Goal: Task Accomplishment & Management: Manage account settings

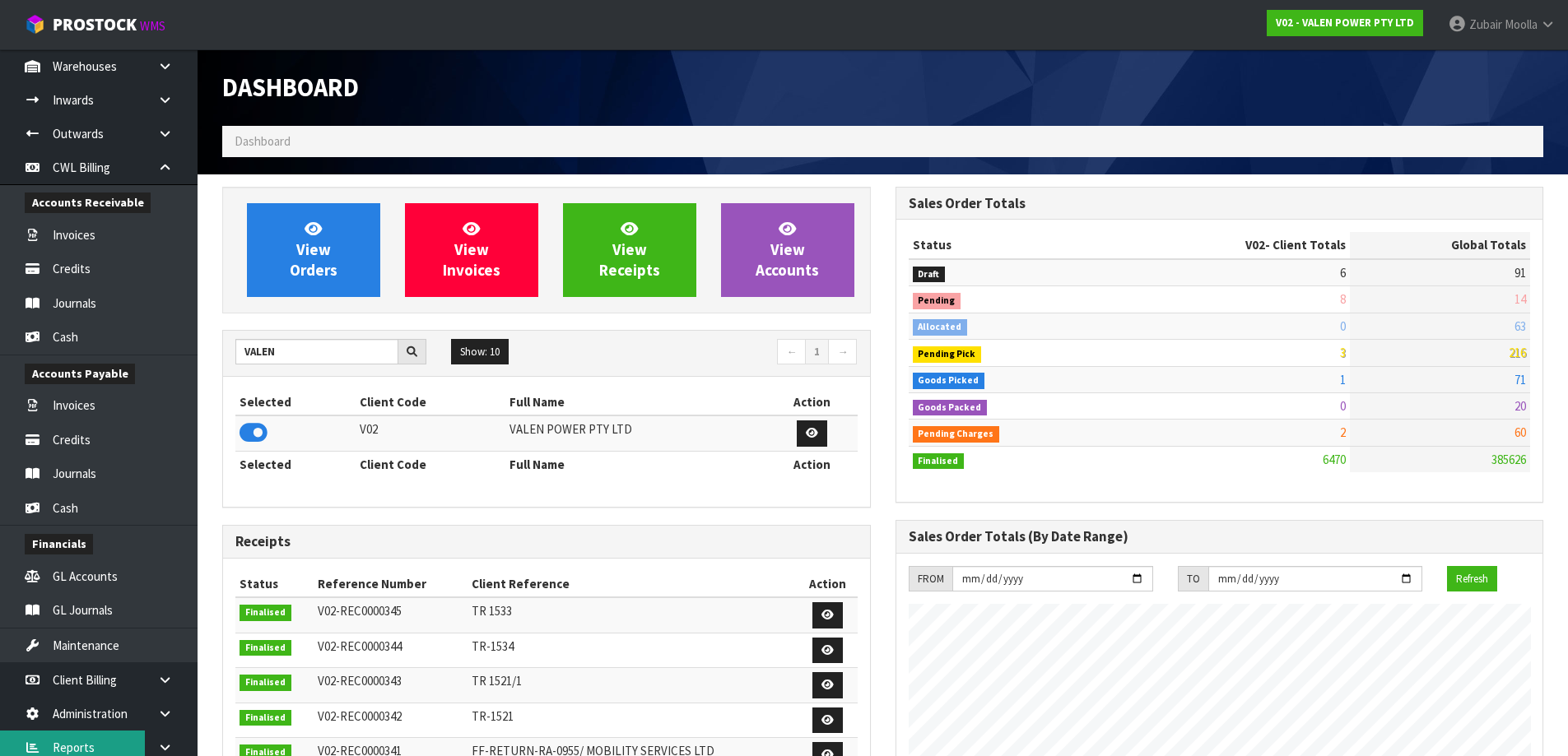
scroll to position [210, 0]
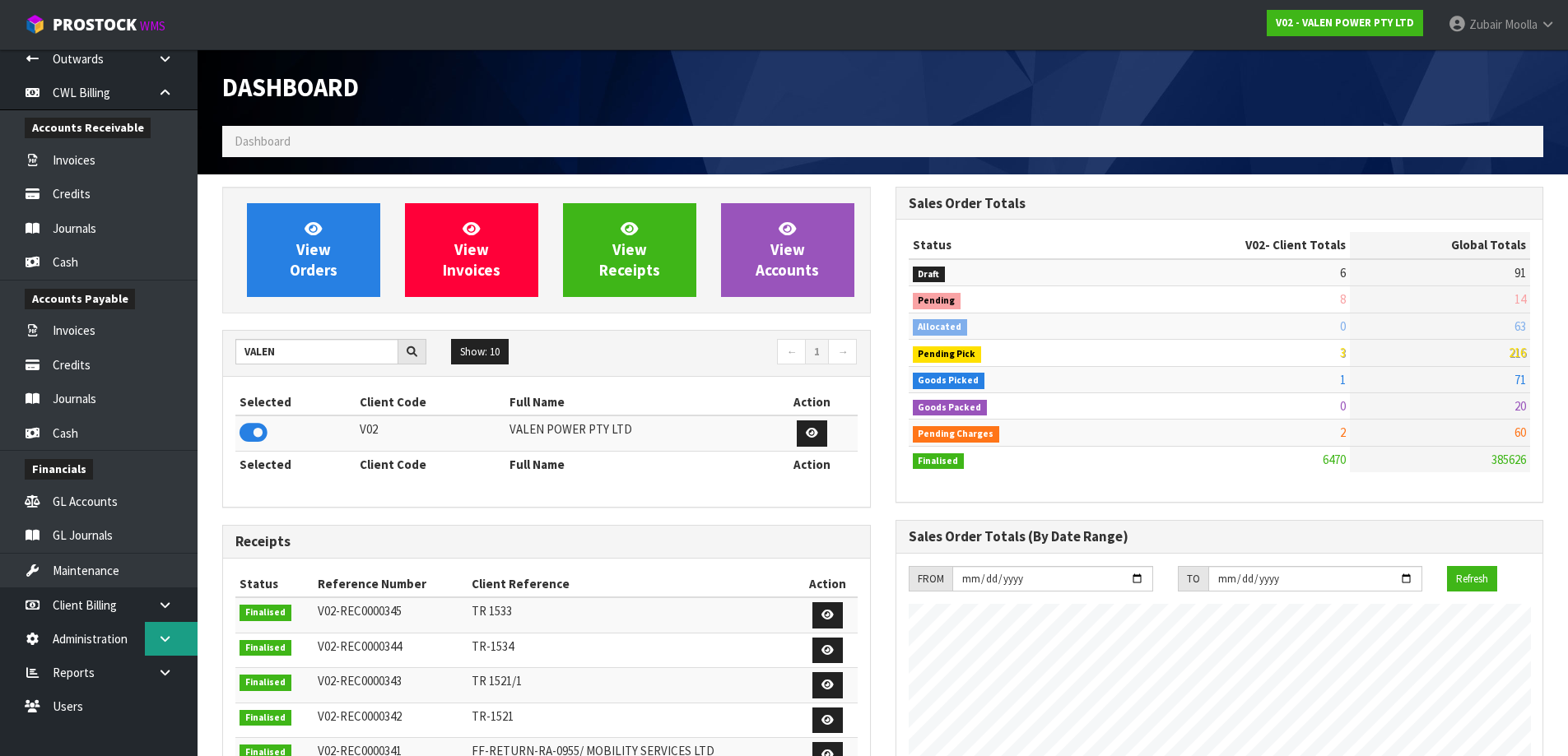
click at [162, 638] on icon at bounding box center [165, 639] width 15 height 13
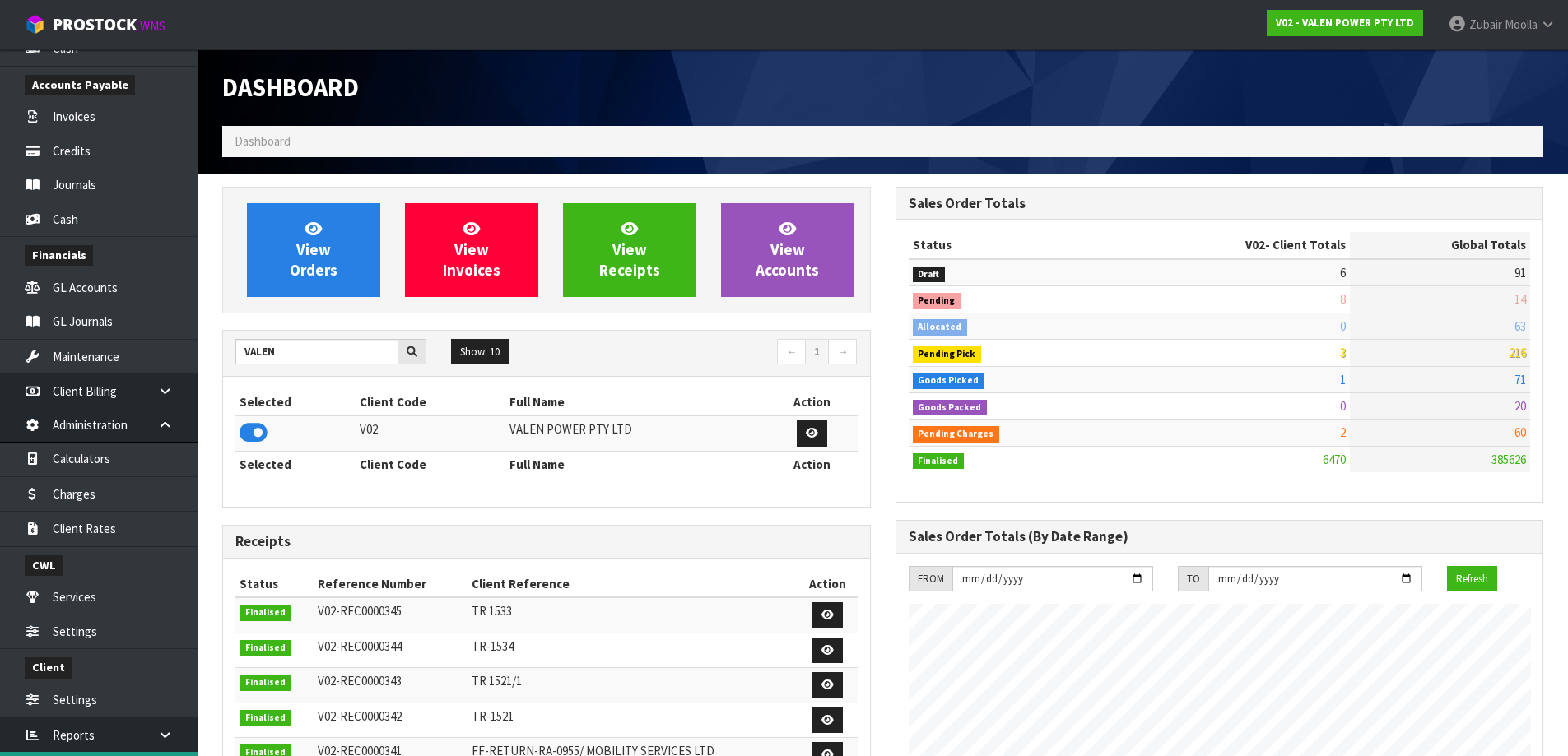
scroll to position [486, 0]
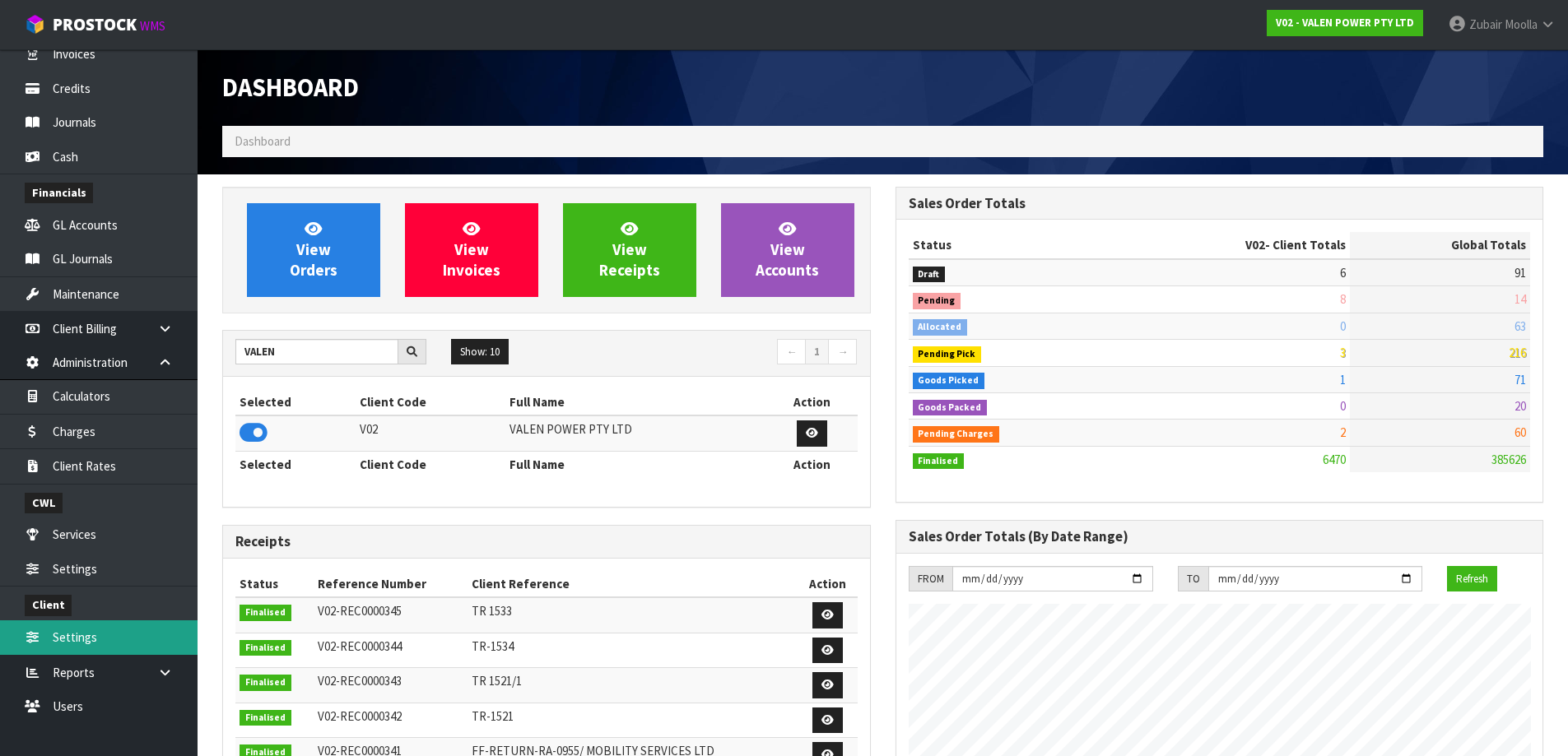
click at [144, 642] on link "Settings" at bounding box center [98, 637] width 198 height 34
click at [113, 635] on link "Settings" at bounding box center [98, 637] width 198 height 34
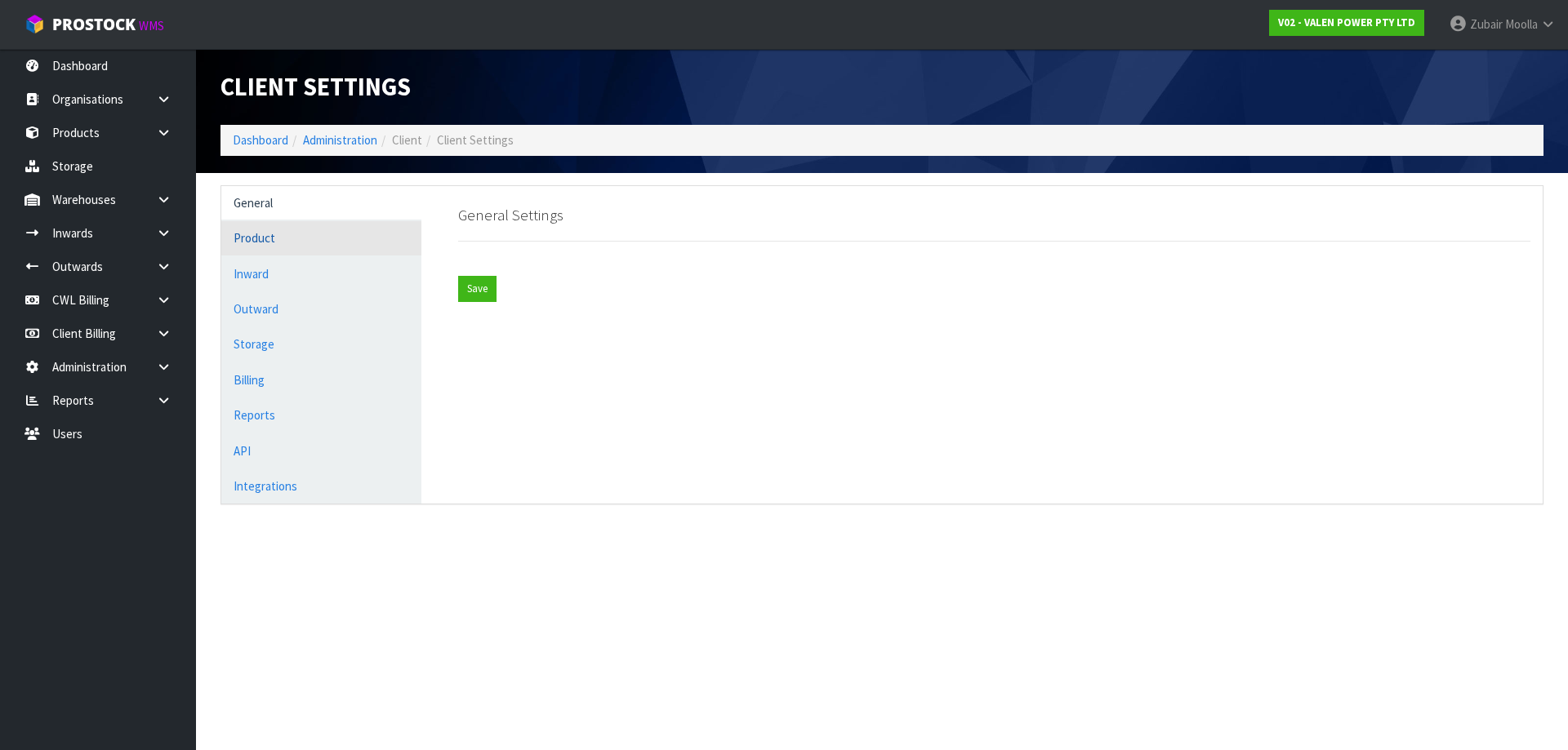
click at [274, 250] on link "Product" at bounding box center [321, 238] width 200 height 34
click at [333, 459] on link "API" at bounding box center [321, 451] width 200 height 34
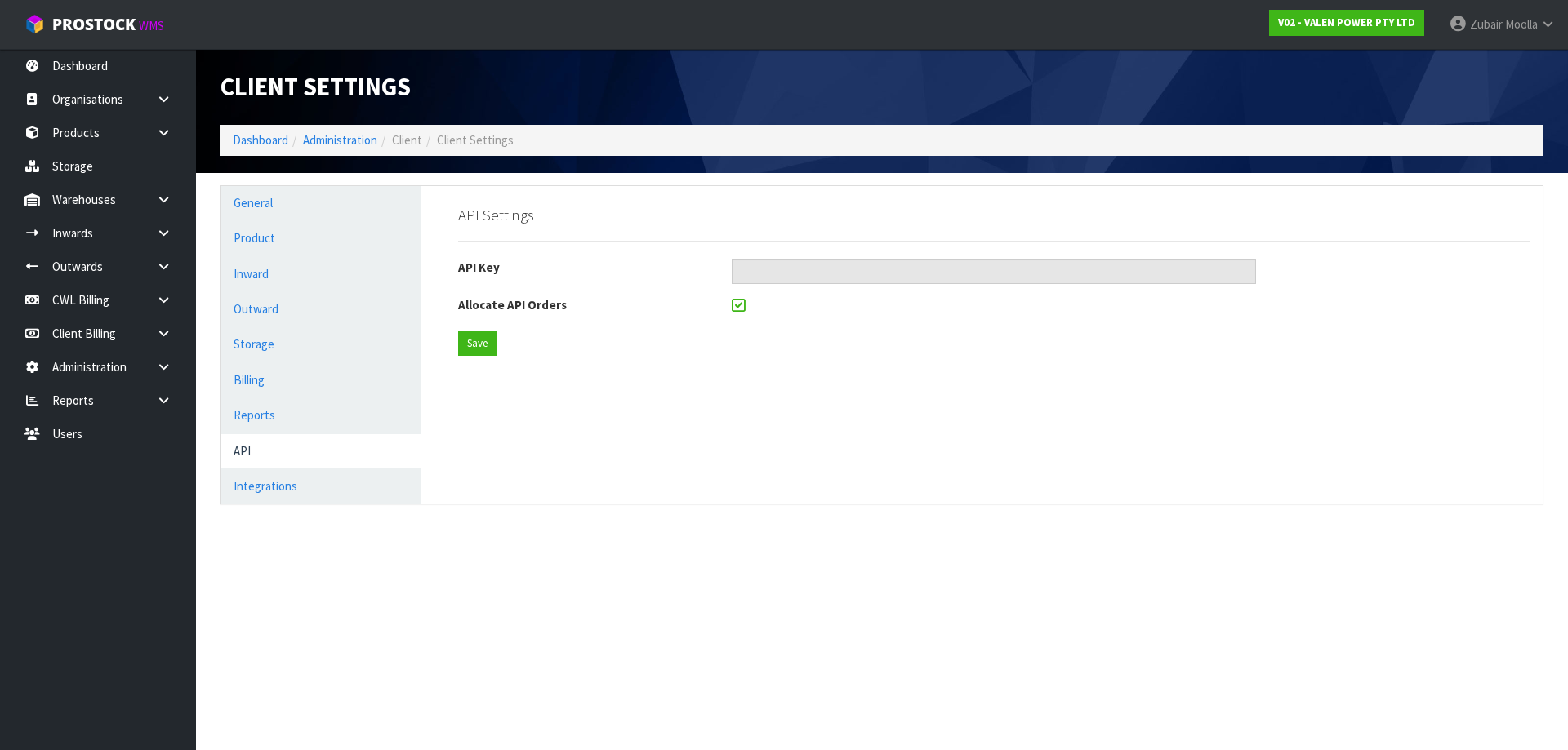
click at [908, 553] on section "Client Settings Dashboard Administration Client Client Settings General Product…" at bounding box center [784, 375] width 1568 height 750
click at [906, 539] on section "Client Settings Dashboard Administration Client Client Settings General Product…" at bounding box center [784, 375] width 1568 height 750
click at [278, 483] on link "Integrations" at bounding box center [321, 486] width 200 height 34
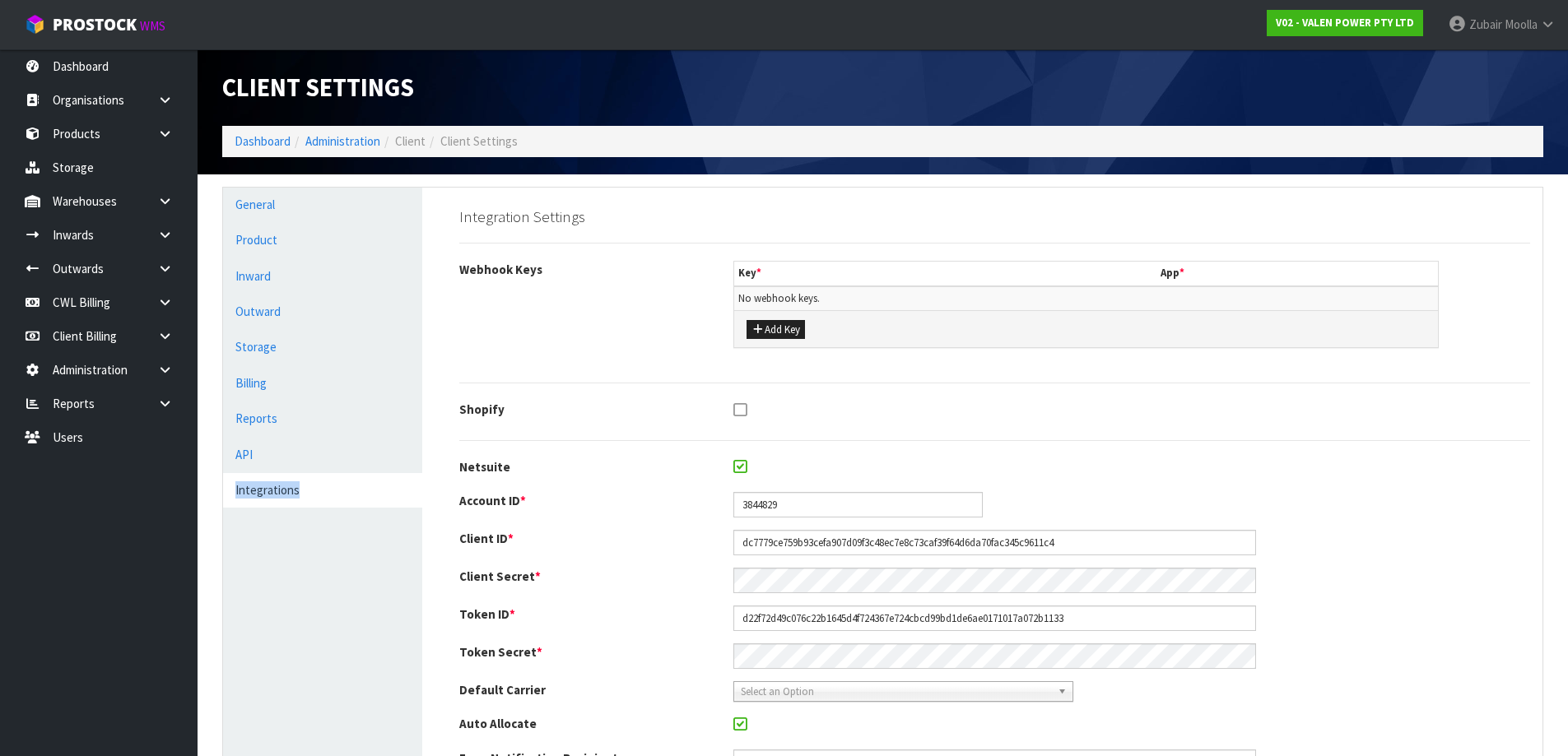
click at [281, 487] on link "Integrations" at bounding box center [322, 490] width 199 height 34
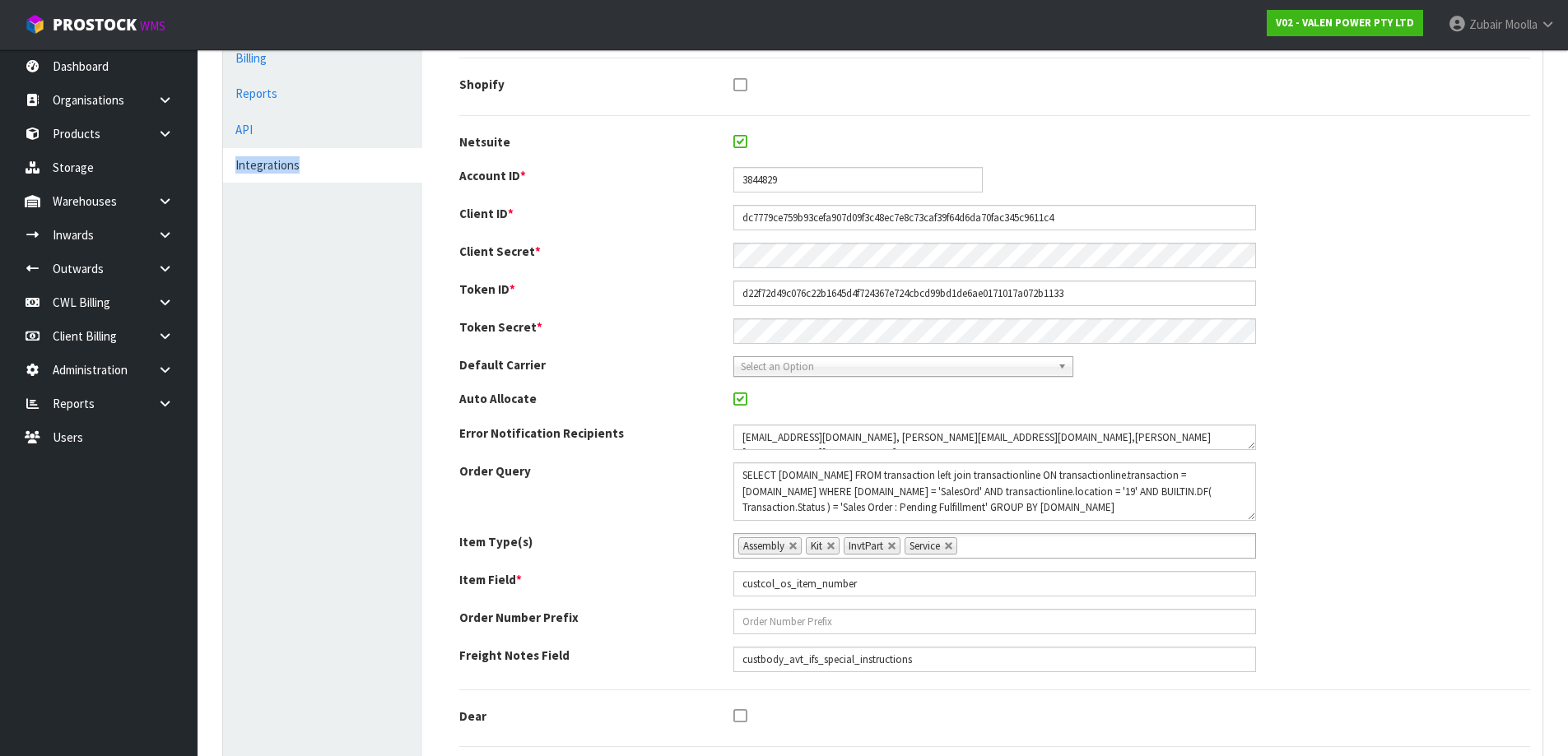
scroll to position [494, 0]
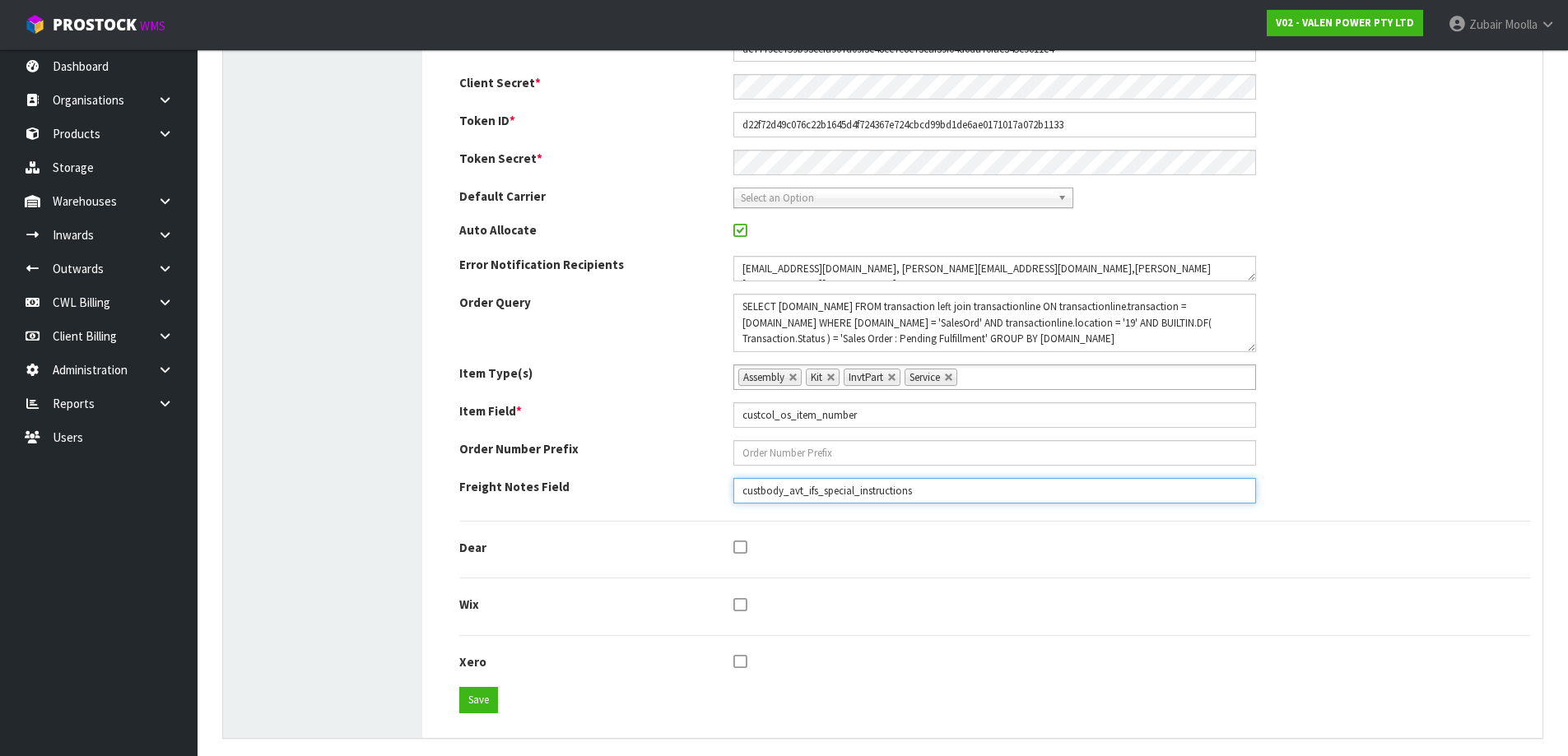
click at [1120, 502] on input "custbody_avt_ifs_special_instructions" at bounding box center [995, 491] width 522 height 25
paste input "rsc_freight_deliveryinstr"
type input "custbodyrsc_freight_deliveryinstr"
click at [482, 701] on button "Save" at bounding box center [479, 700] width 39 height 26
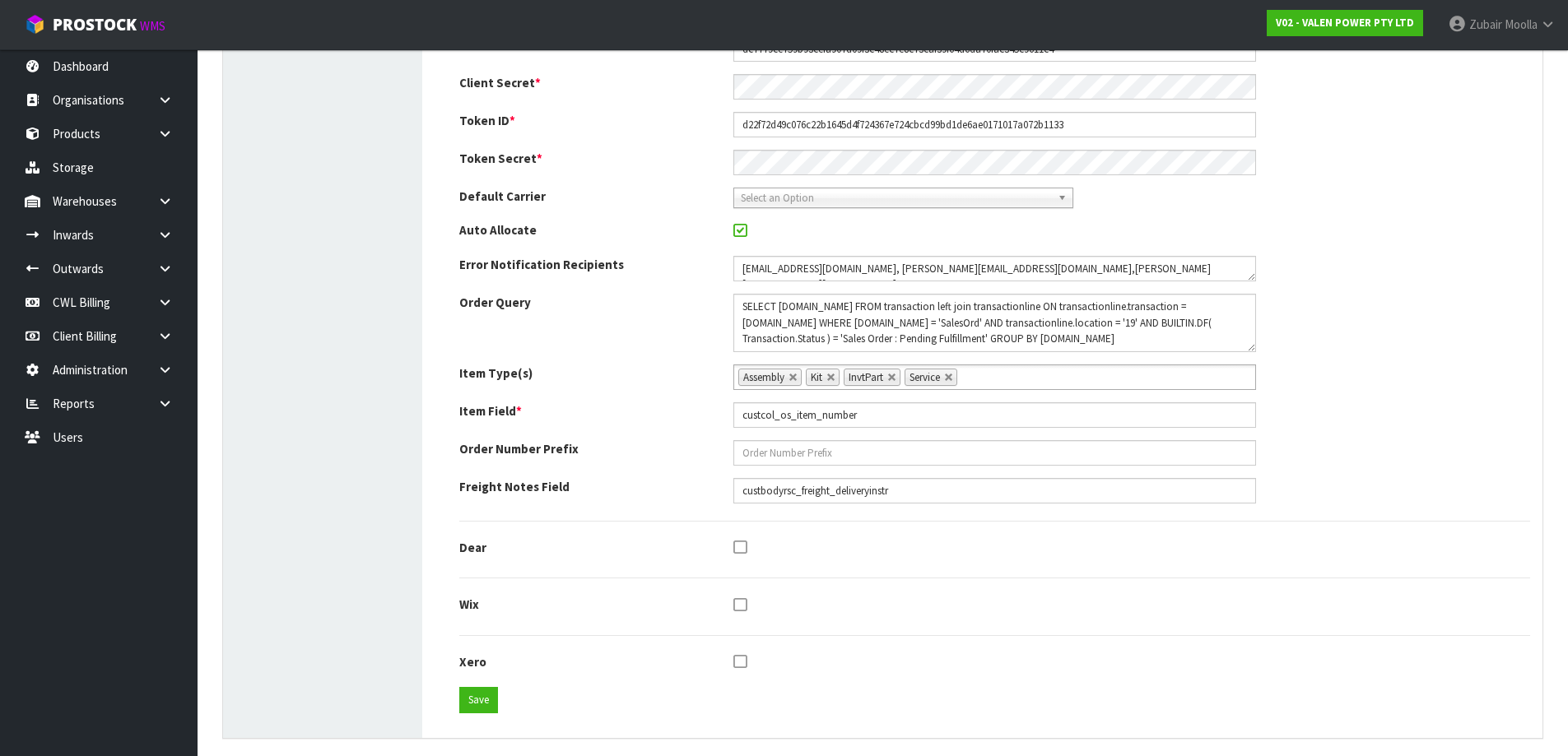
scroll to position [0, 0]
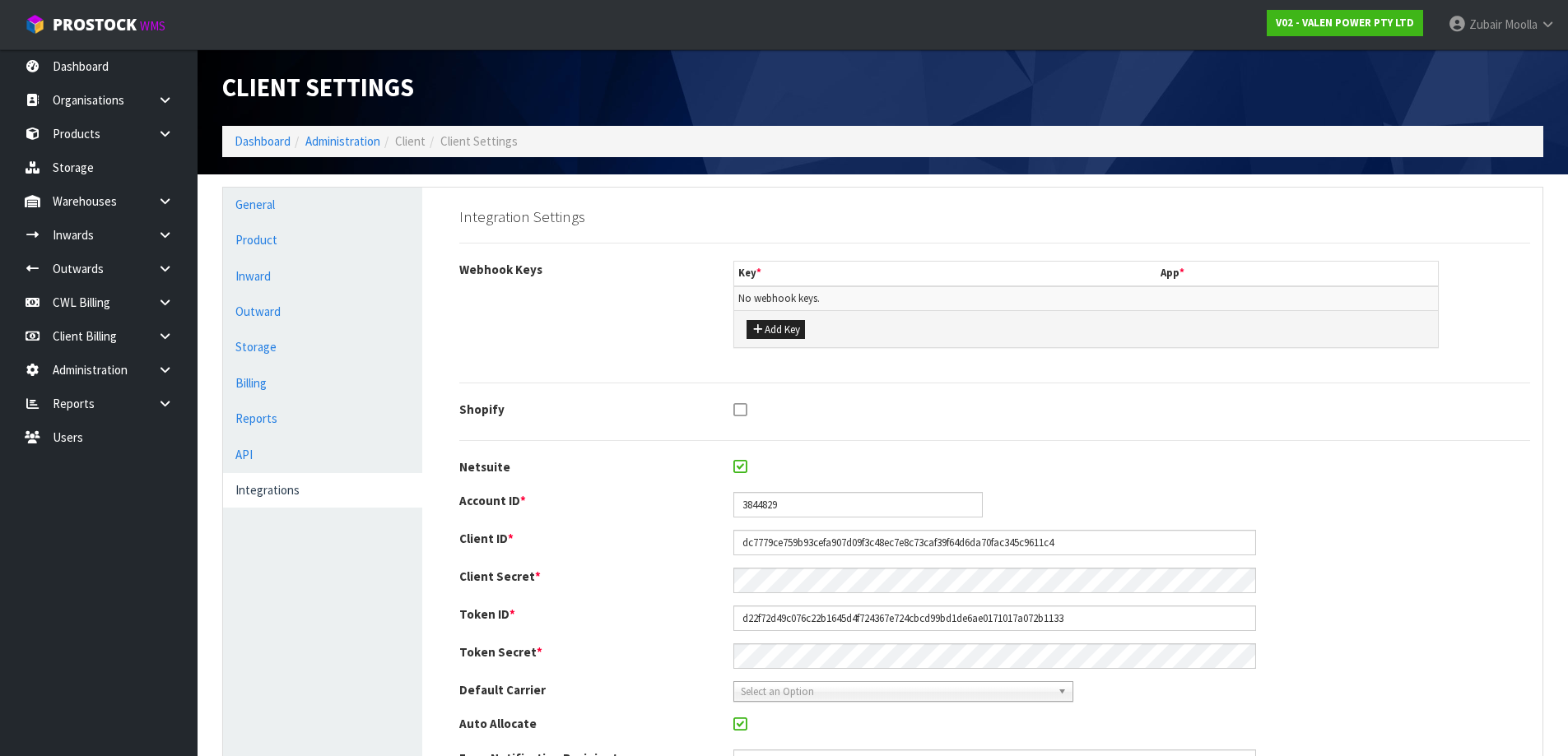
drag, startPoint x: 268, startPoint y: 607, endPoint x: 204, endPoint y: 69, distance: 541.8
click at [602, 314] on div "Webhook Keys Key * App * No webhook keys. Add Key" at bounding box center [995, 313] width 1096 height 104
drag, startPoint x: 583, startPoint y: 325, endPoint x: 455, endPoint y: 10, distance: 340.0
click at [154, 22] on small "WMS" at bounding box center [153, 25] width 25 height 15
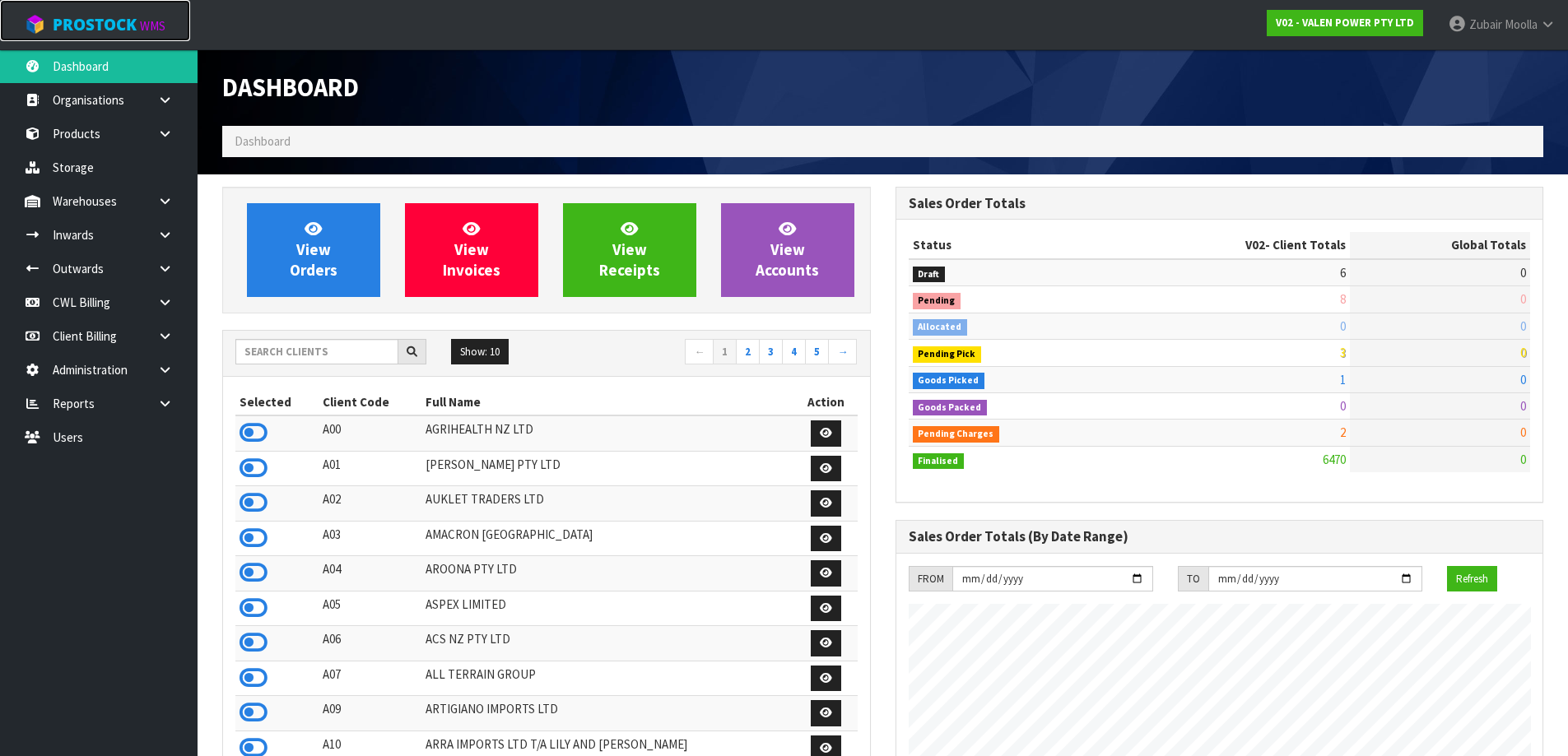
scroll to position [1247, 672]
click at [350, 344] on input "text" at bounding box center [317, 352] width 163 height 25
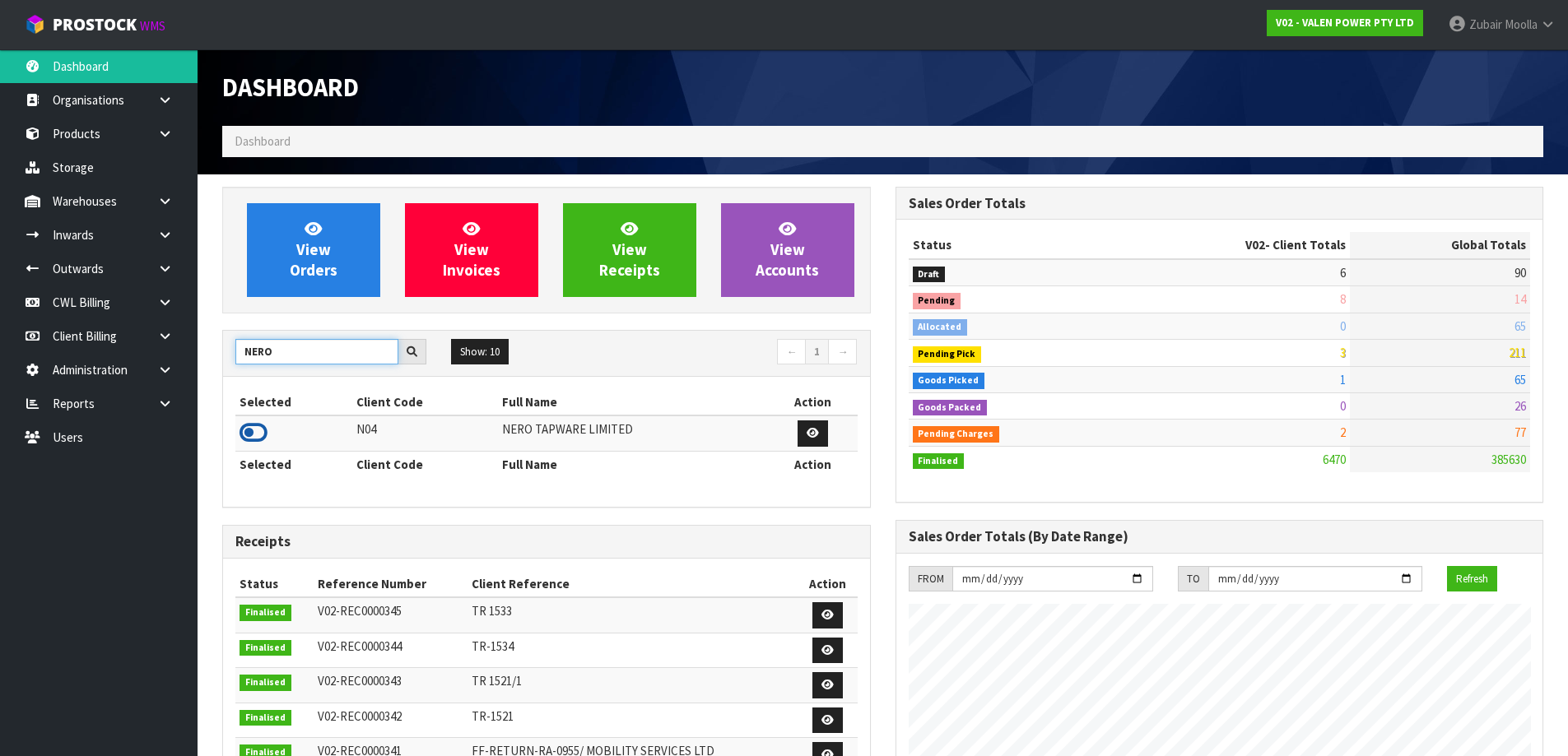
type input "NERO"
click at [261, 436] on icon at bounding box center [254, 432] width 28 height 25
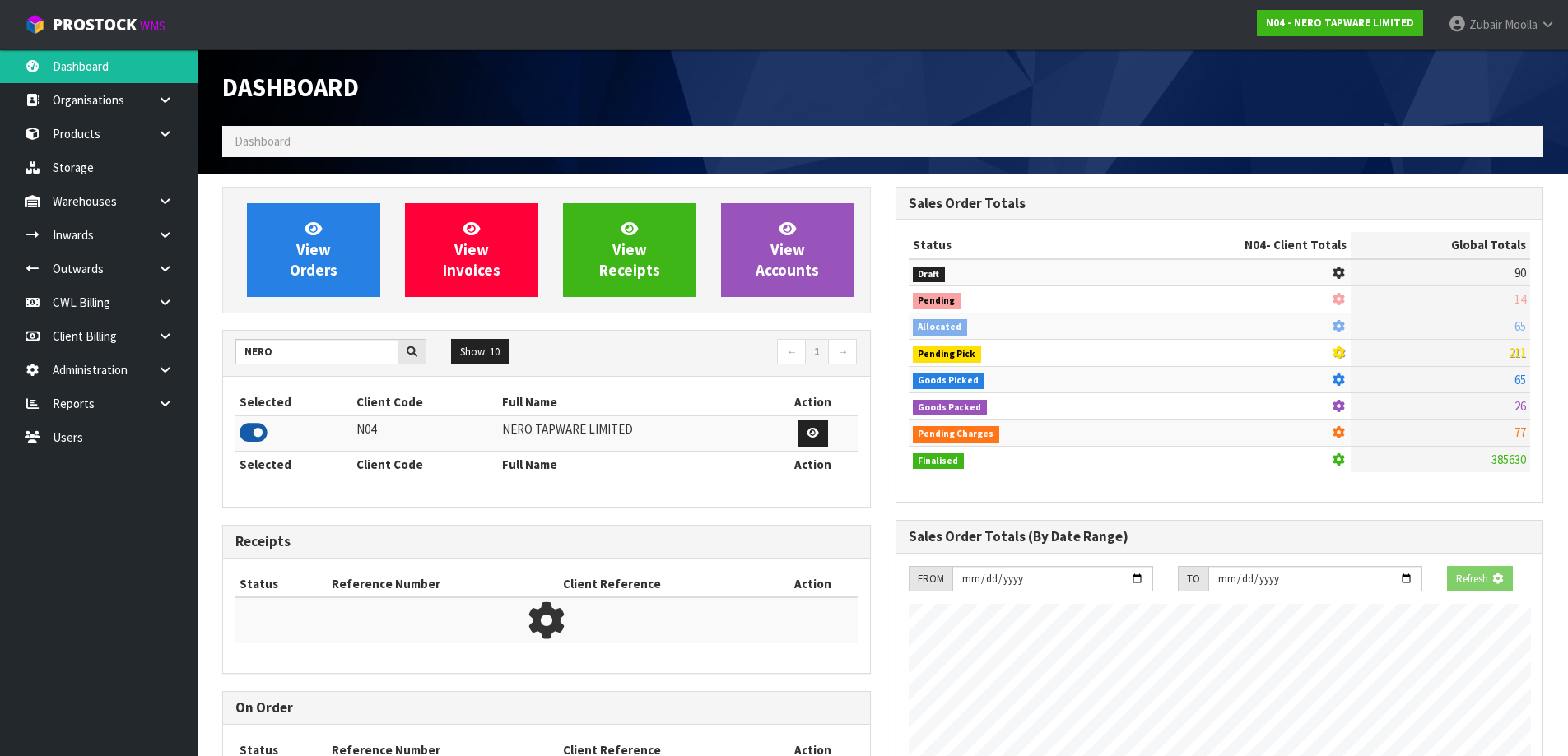
scroll to position [1026, 672]
click at [141, 406] on link "Reports" at bounding box center [98, 403] width 198 height 34
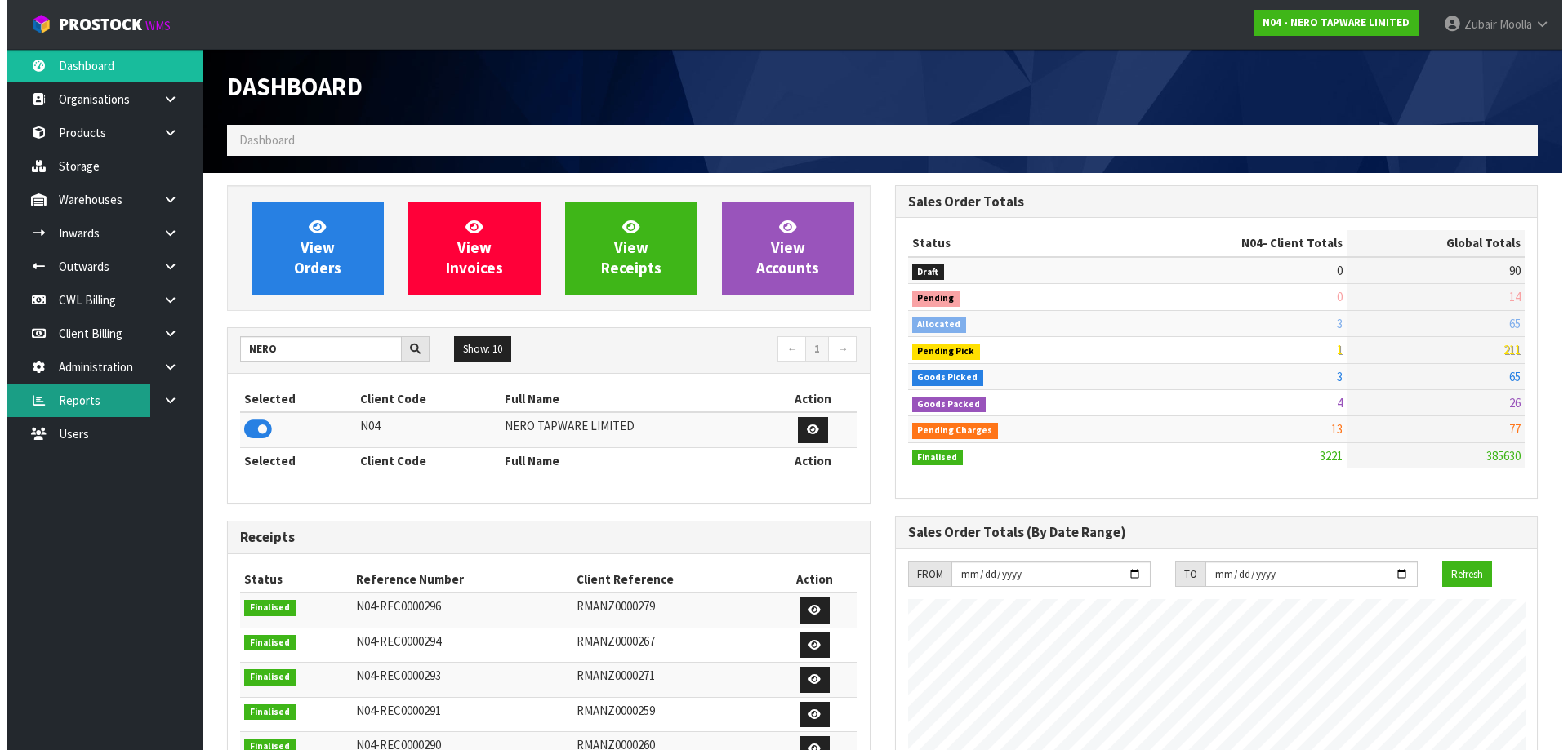
scroll to position [1272, 667]
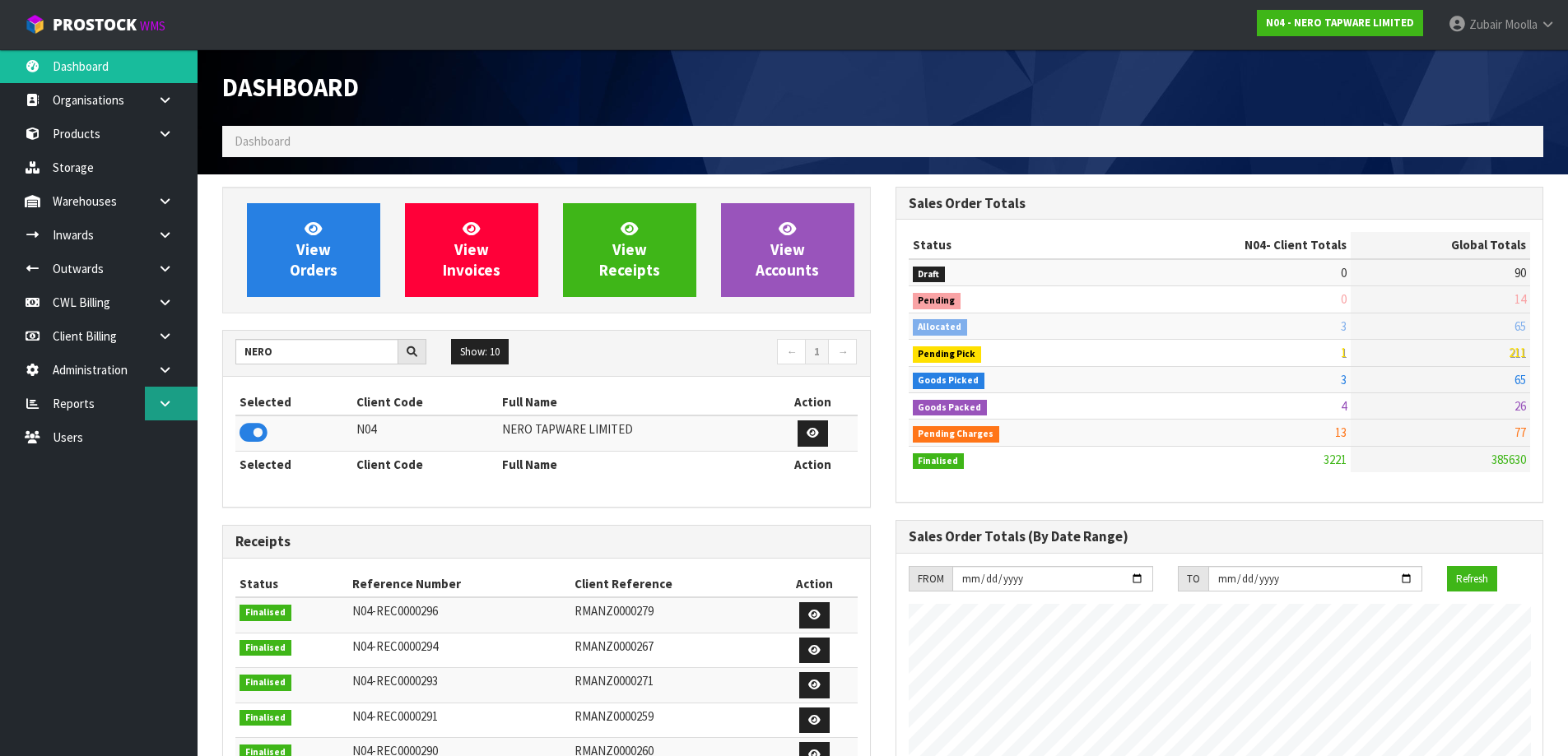
click at [156, 404] on link at bounding box center [171, 403] width 53 height 34
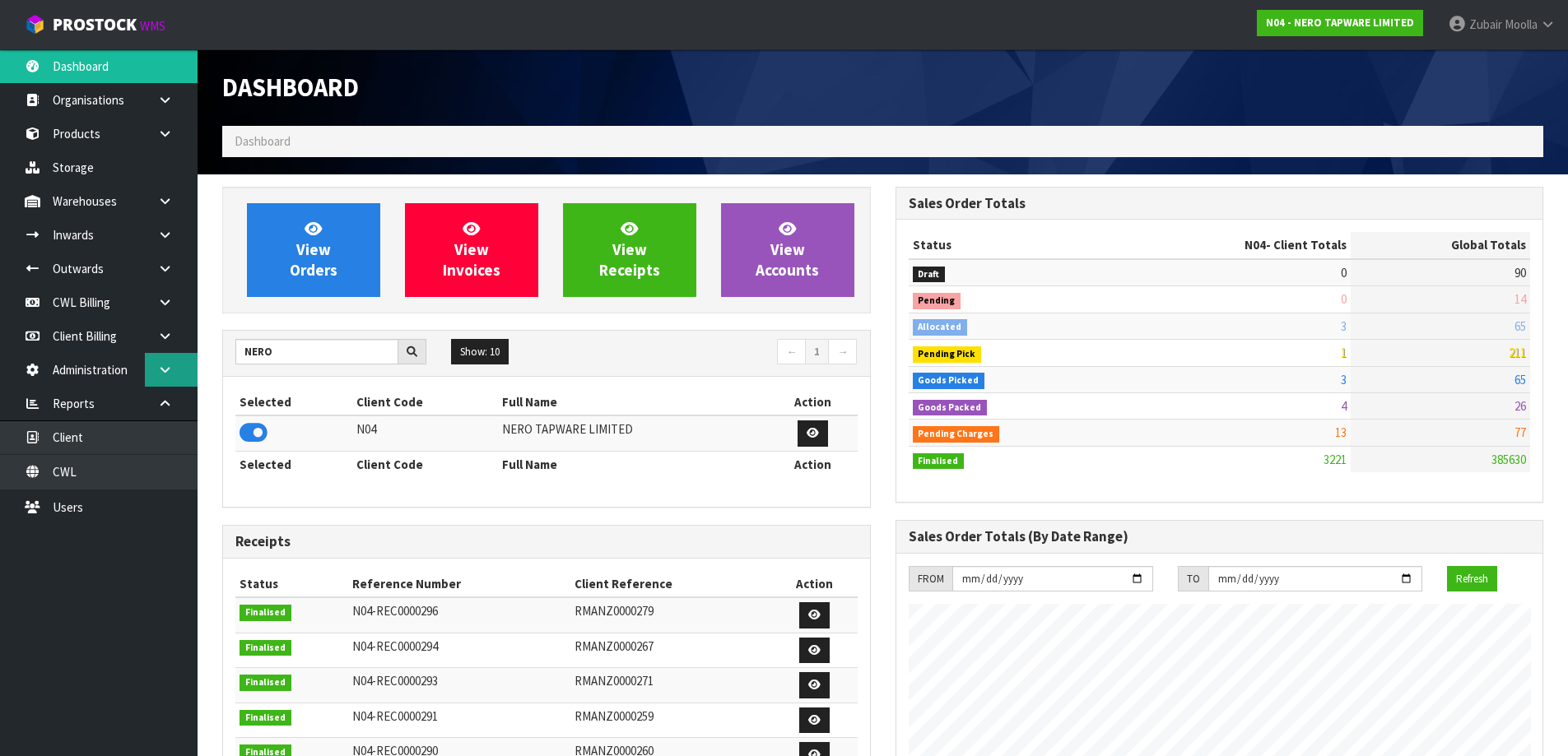
click at [165, 370] on icon at bounding box center [165, 370] width 15 height 13
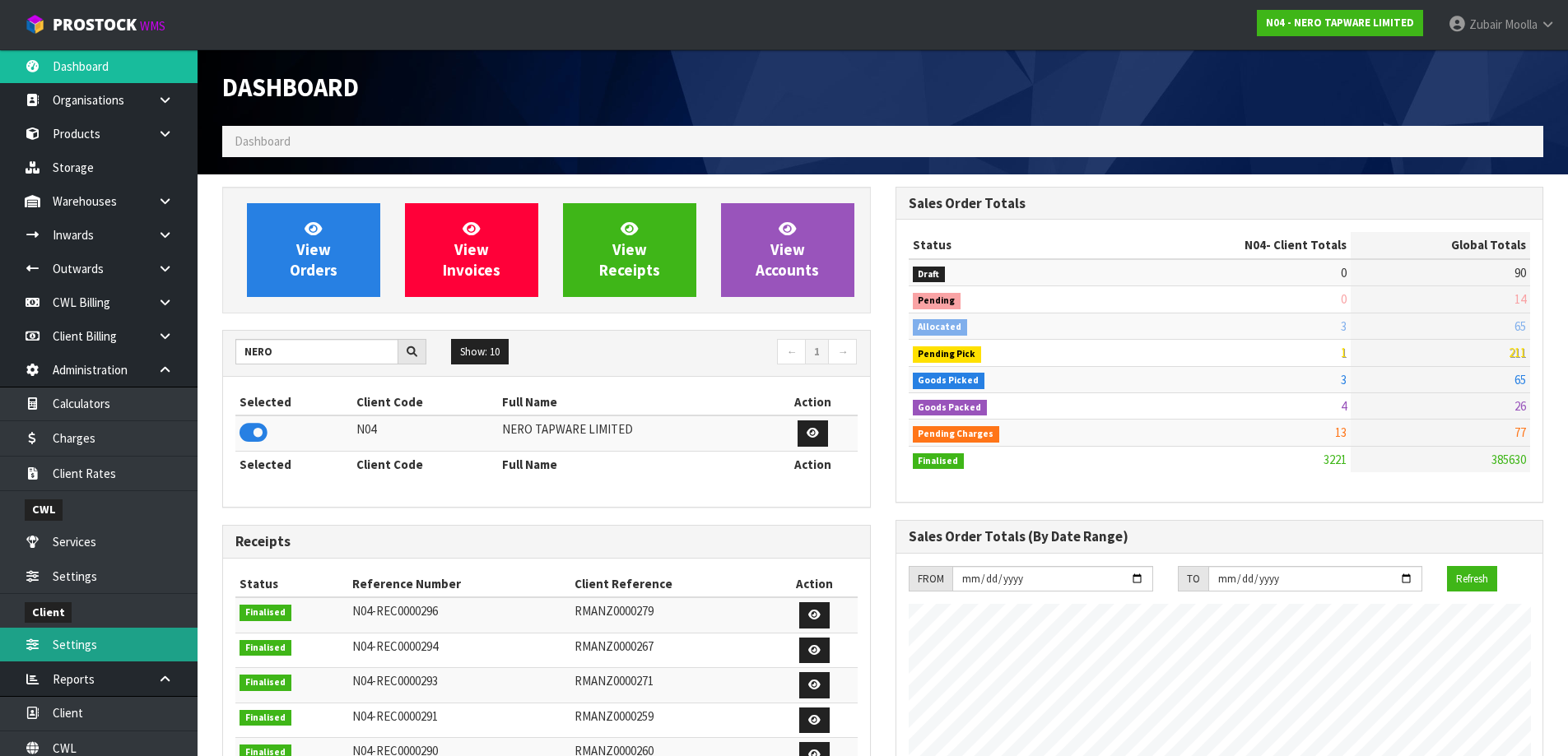
click at [74, 635] on link "Settings" at bounding box center [98, 645] width 198 height 34
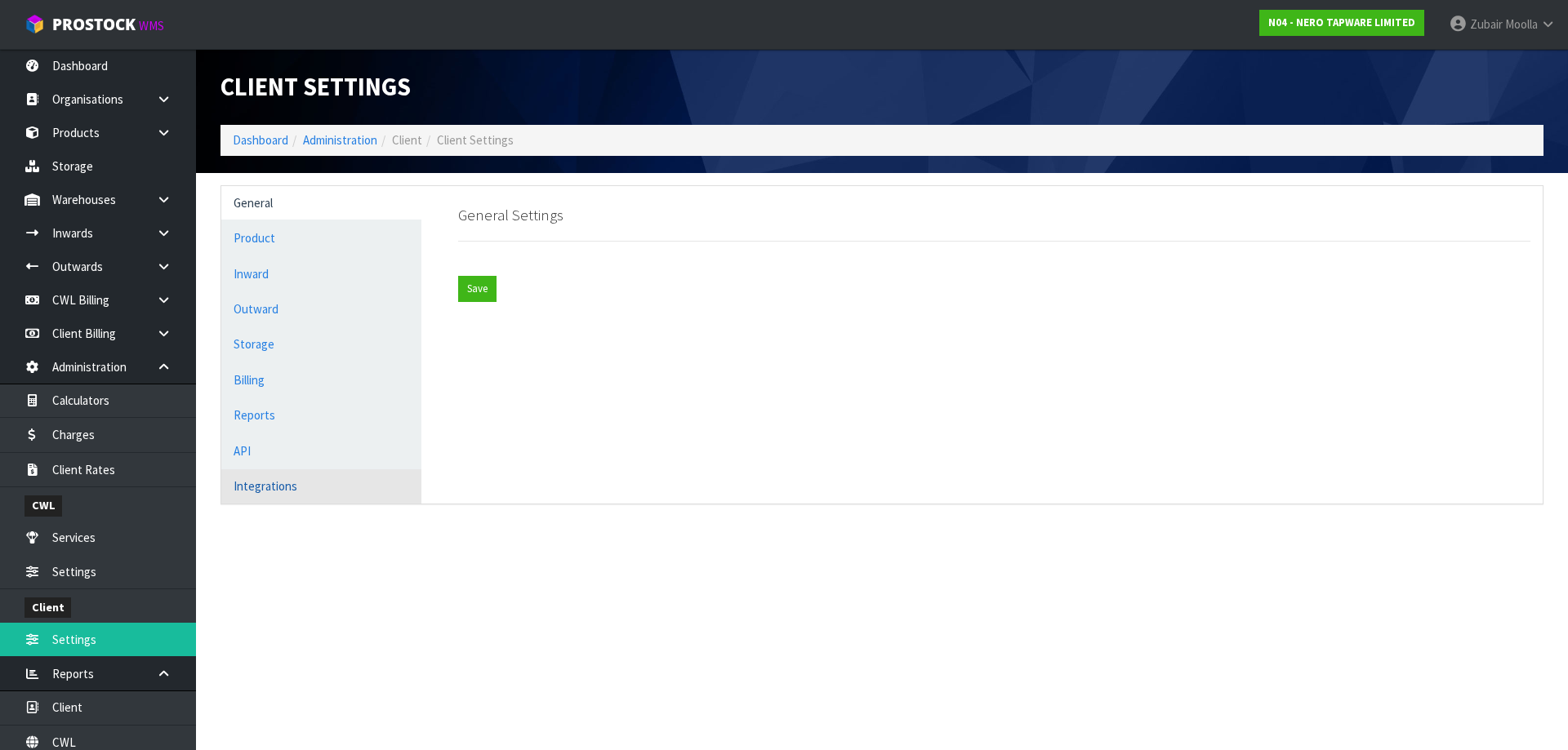
click at [263, 494] on link "Integrations" at bounding box center [321, 486] width 200 height 34
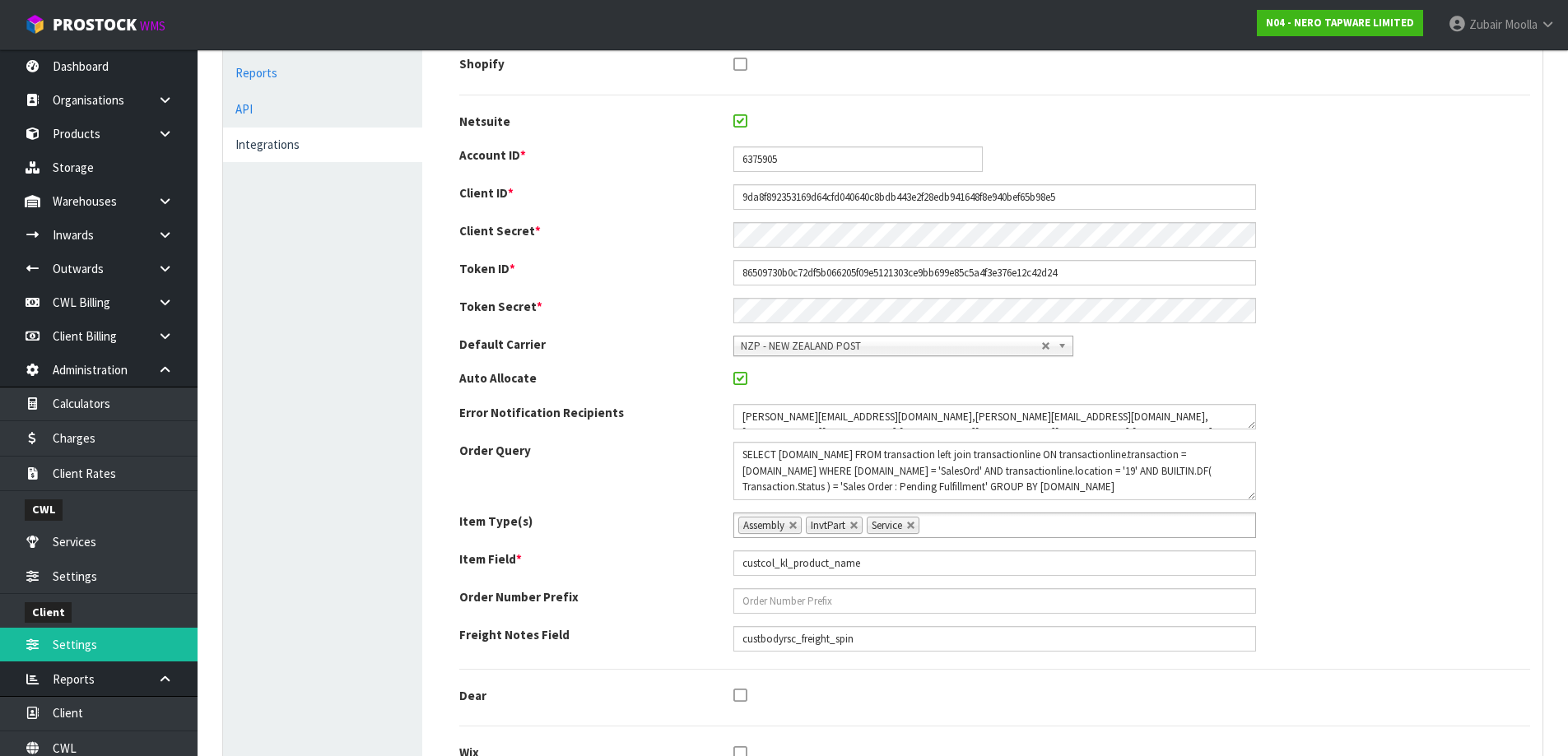
scroll to position [494, 0]
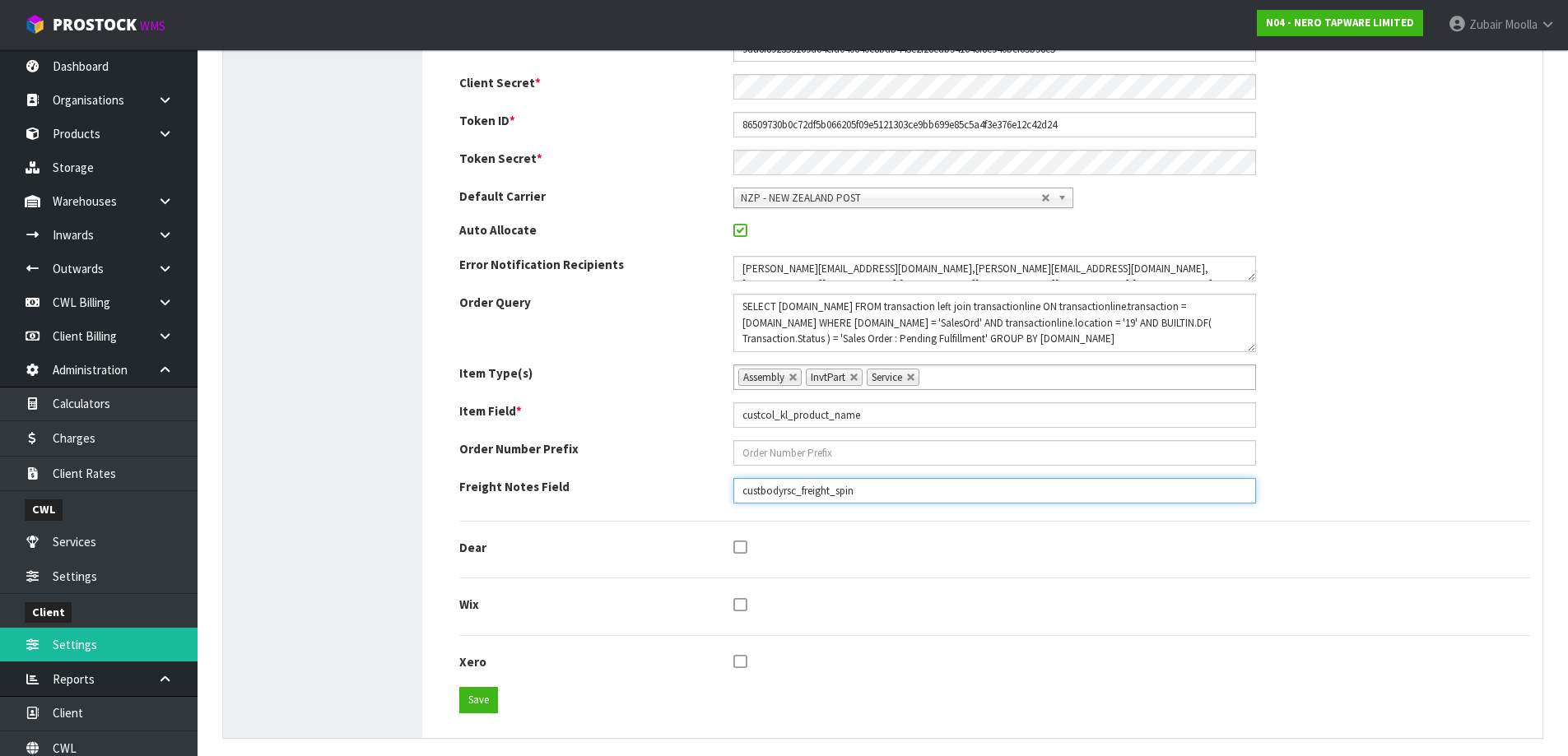
click at [796, 491] on input "custbodyrsc_freight_spin" at bounding box center [995, 491] width 522 height 25
click at [250, 466] on ul "General Product Inward Outward Storage Billing Reports API Integrations" at bounding box center [322, 216] width 199 height 1044
click at [114, 31] on span "ProStock" at bounding box center [94, 25] width 84 height 21
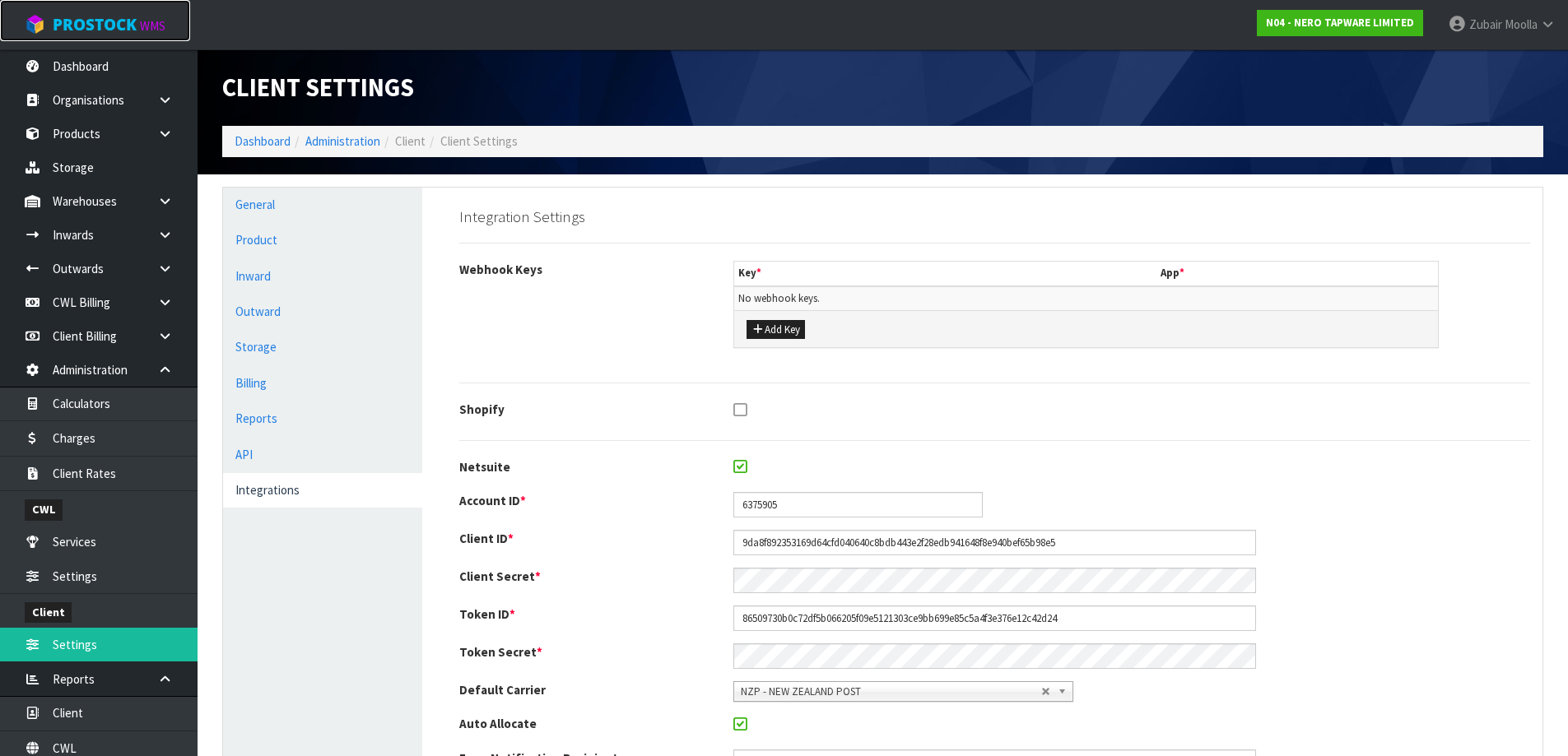
click at [114, 31] on span "ProStock" at bounding box center [94, 25] width 84 height 21
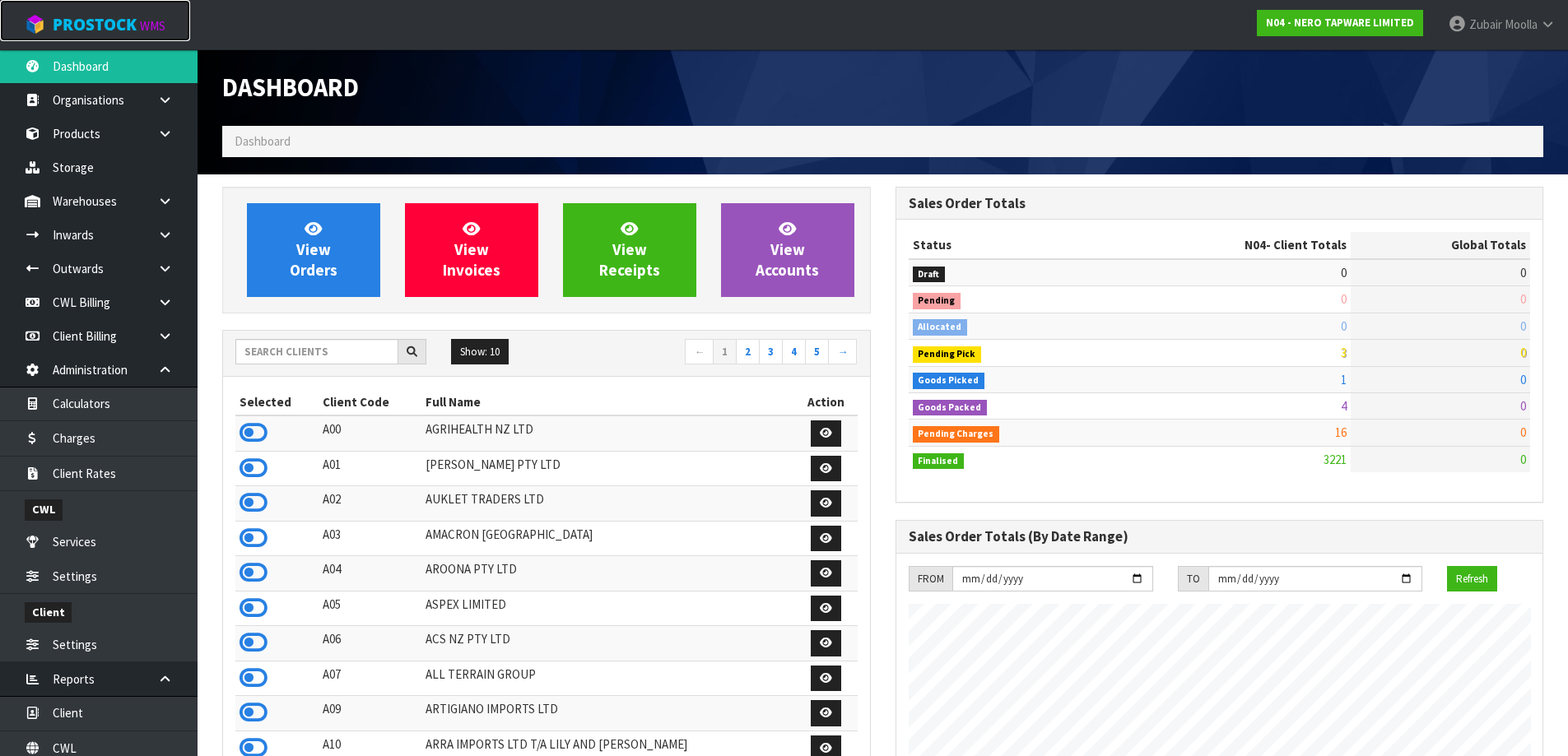
scroll to position [1282, 672]
click at [291, 355] on input "v" at bounding box center [317, 352] width 163 height 25
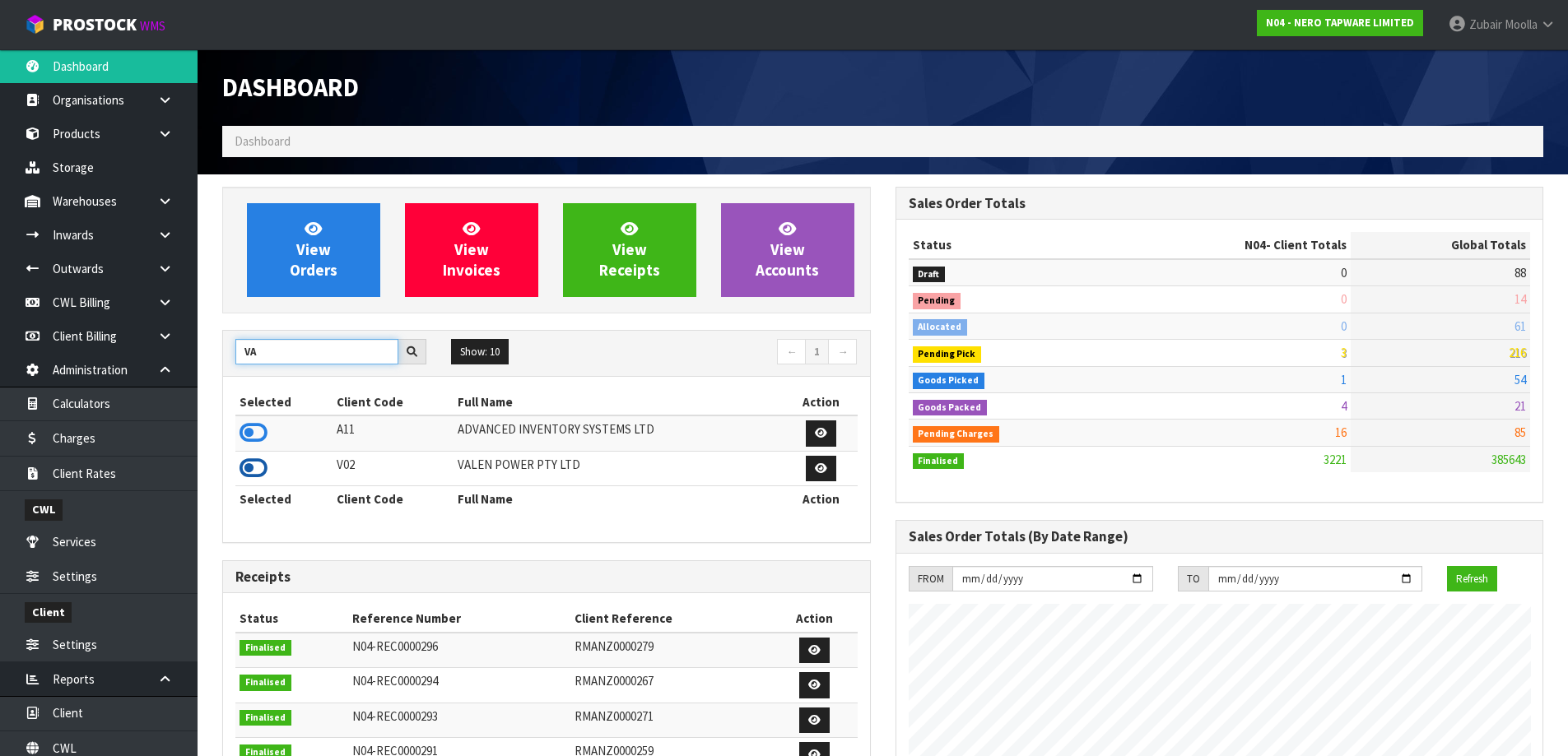
type input "VA"
click at [264, 459] on icon at bounding box center [254, 468] width 28 height 25
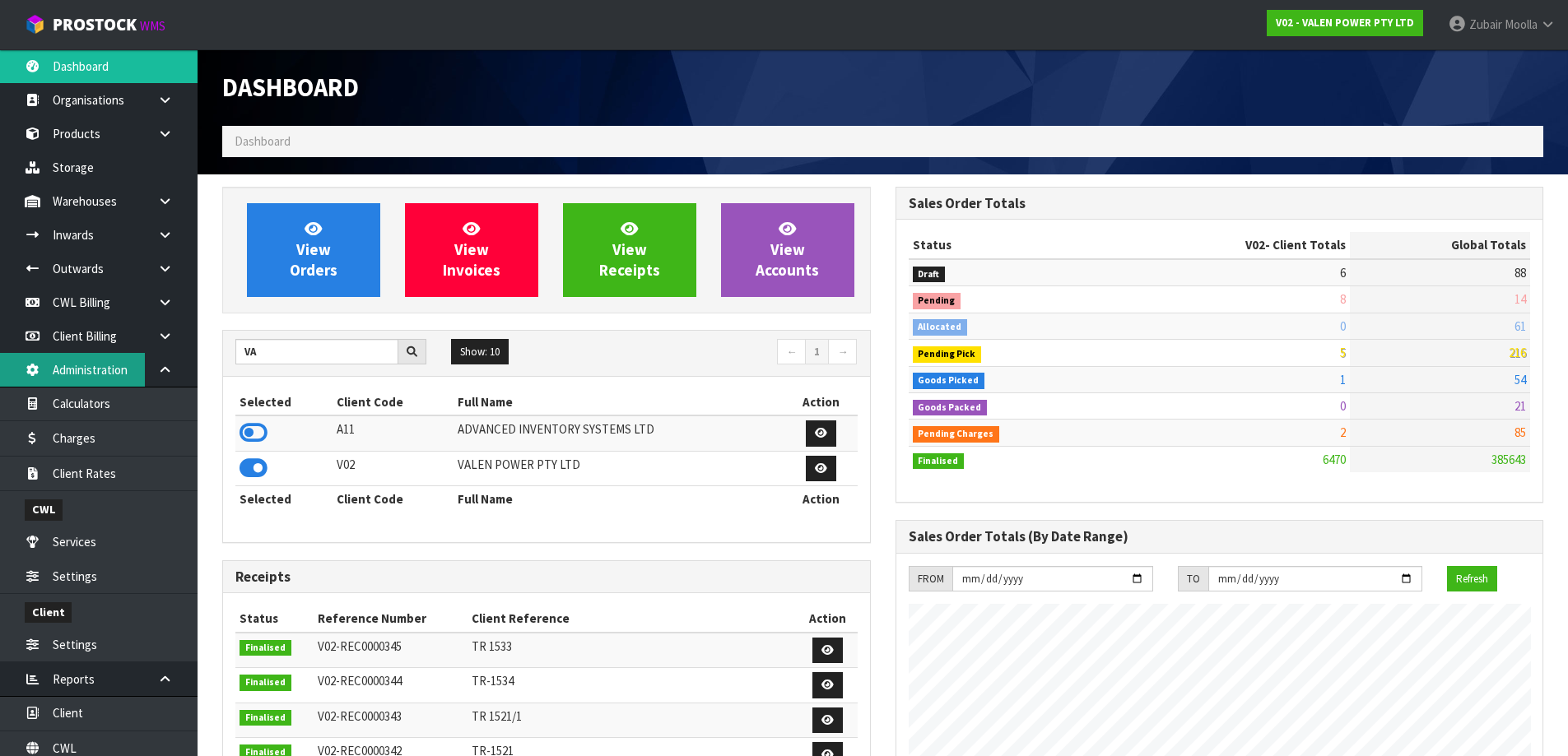
scroll to position [1247, 672]
click at [182, 260] on link at bounding box center [171, 269] width 53 height 34
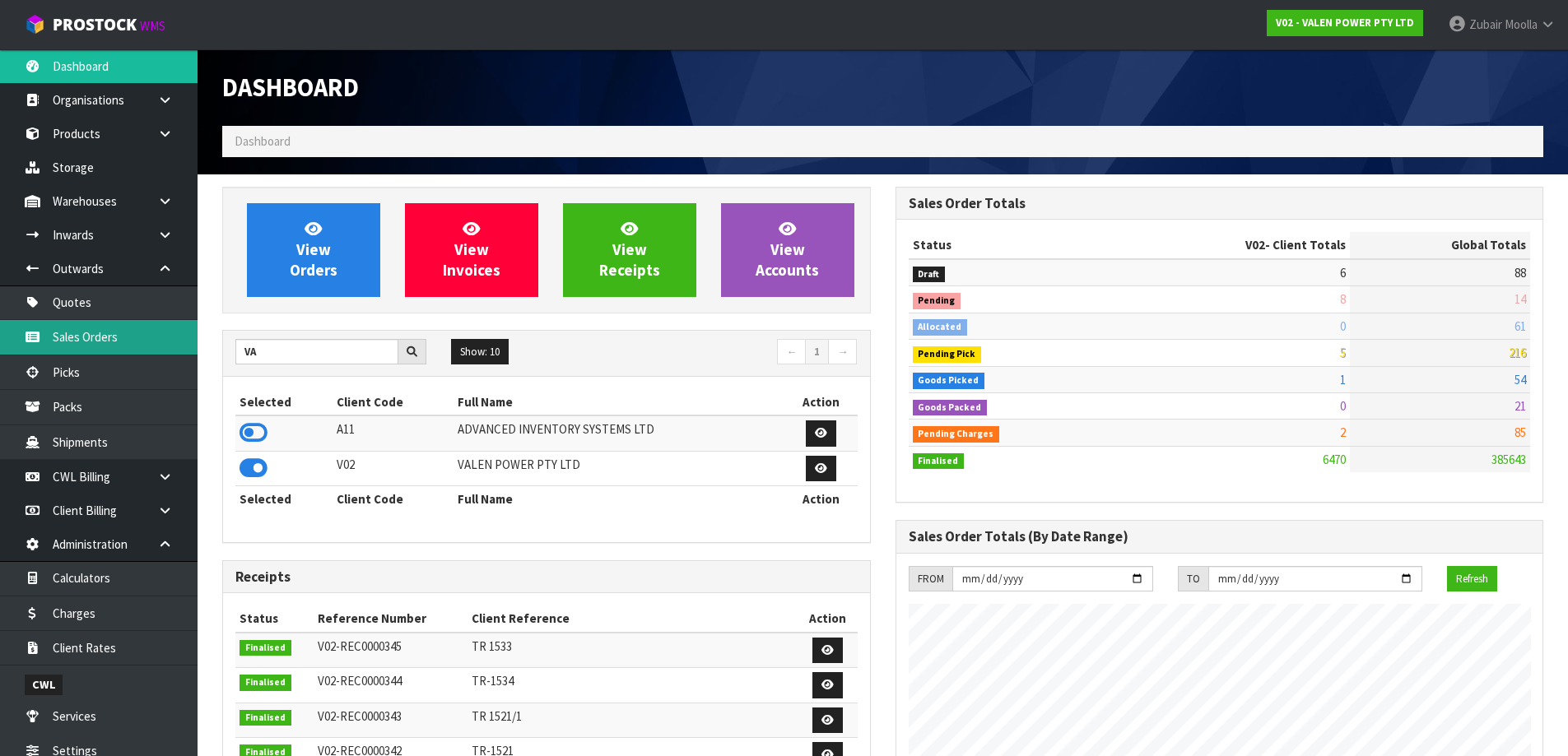
click at [141, 352] on link "Sales Orders" at bounding box center [98, 337] width 198 height 34
click at [120, 341] on link "Sales Orders" at bounding box center [98, 337] width 198 height 34
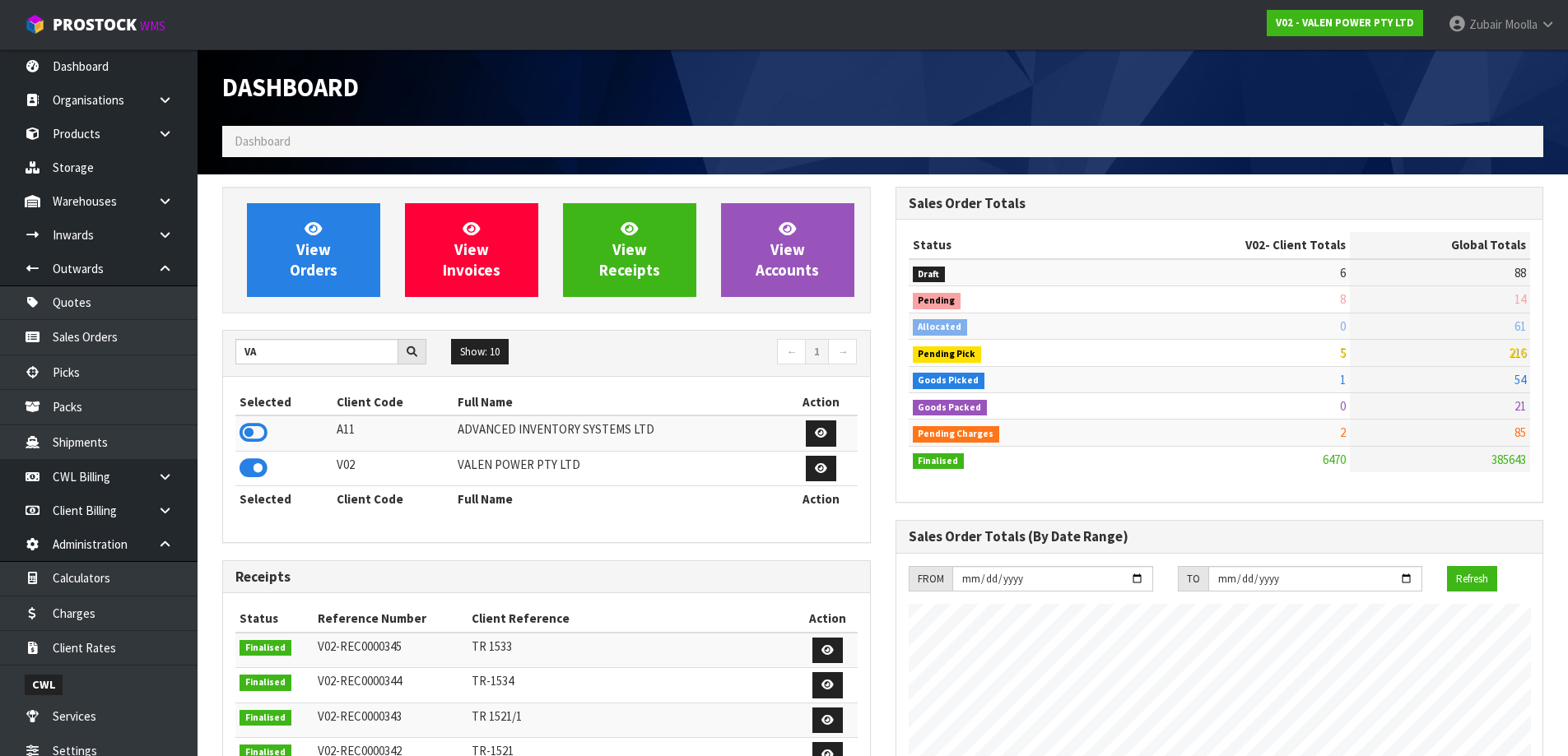
click at [840, 74] on h1 "Dashboard" at bounding box center [546, 87] width 649 height 27
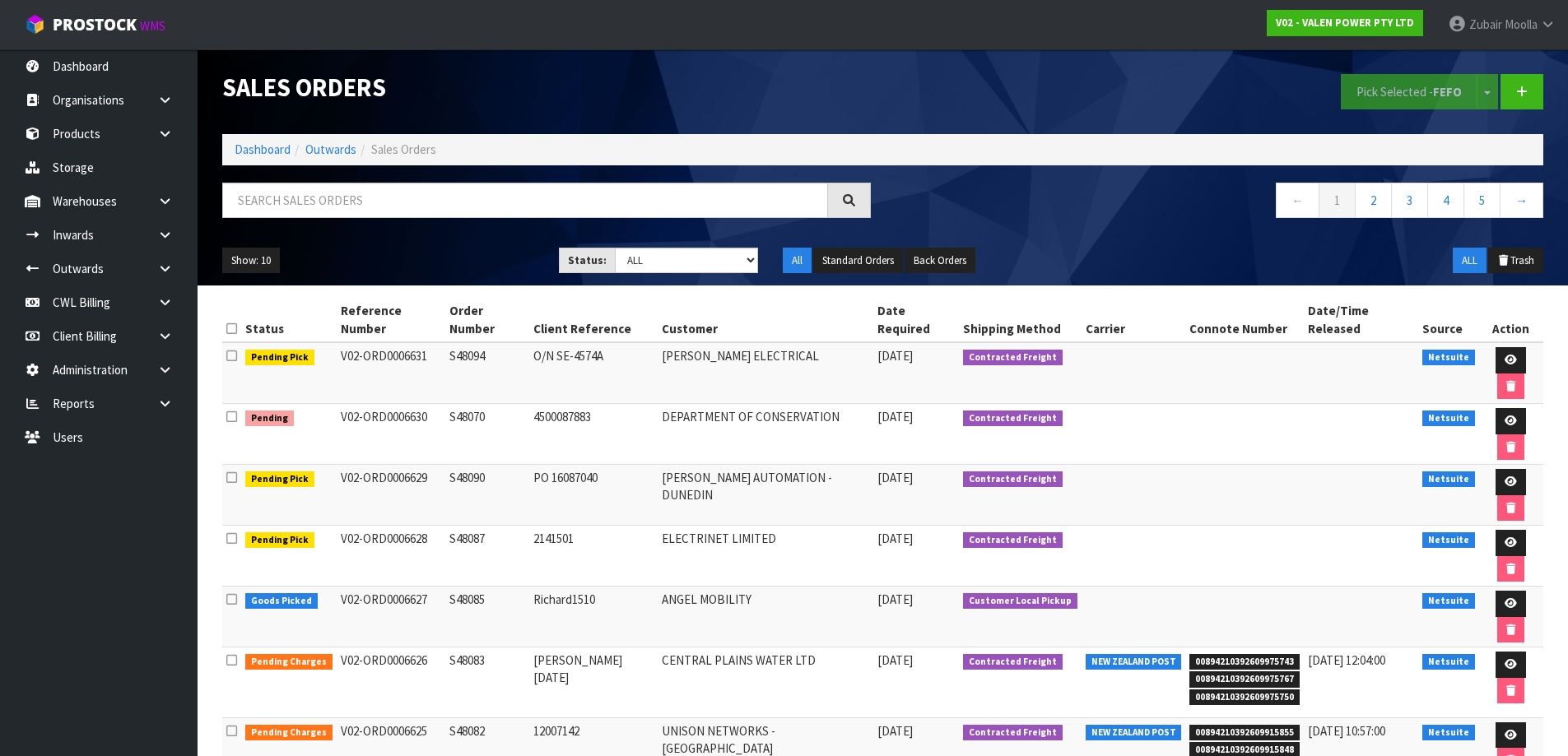
click at [610, 648] on td "Jason 13.10.2025" at bounding box center [593, 682] width 128 height 70
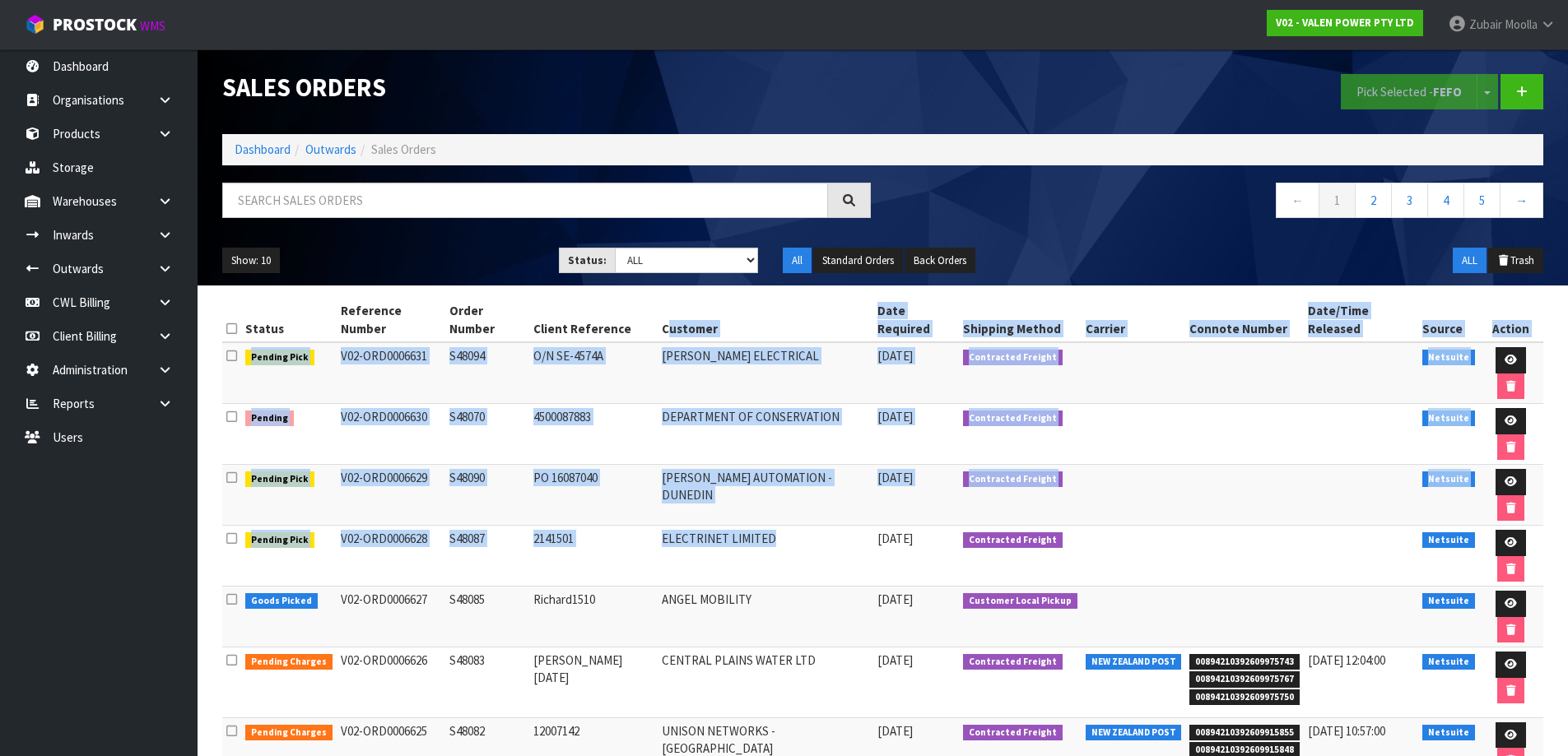
drag, startPoint x: 673, startPoint y: 314, endPoint x: 787, endPoint y: 436, distance: 167.0
click at [787, 436] on table "Status Reference Number Order Number Client Reference Customer Date Required Sh…" at bounding box center [883, 656] width 1321 height 717
click at [787, 525] on td "ELECTRINET LIMITED" at bounding box center [766, 556] width 215 height 61
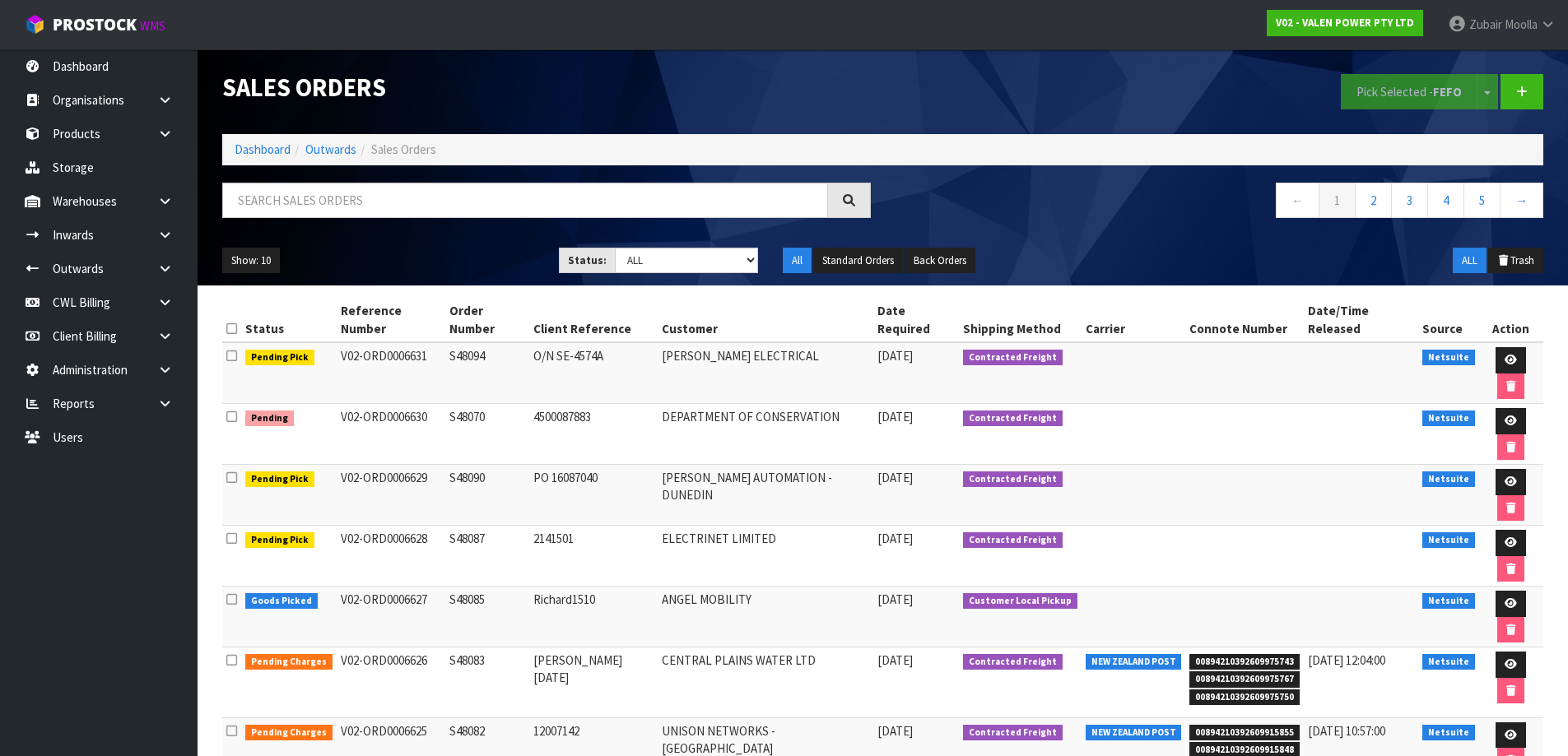
click at [773, 525] on td "ELECTRINET LIMITED" at bounding box center [766, 556] width 215 height 61
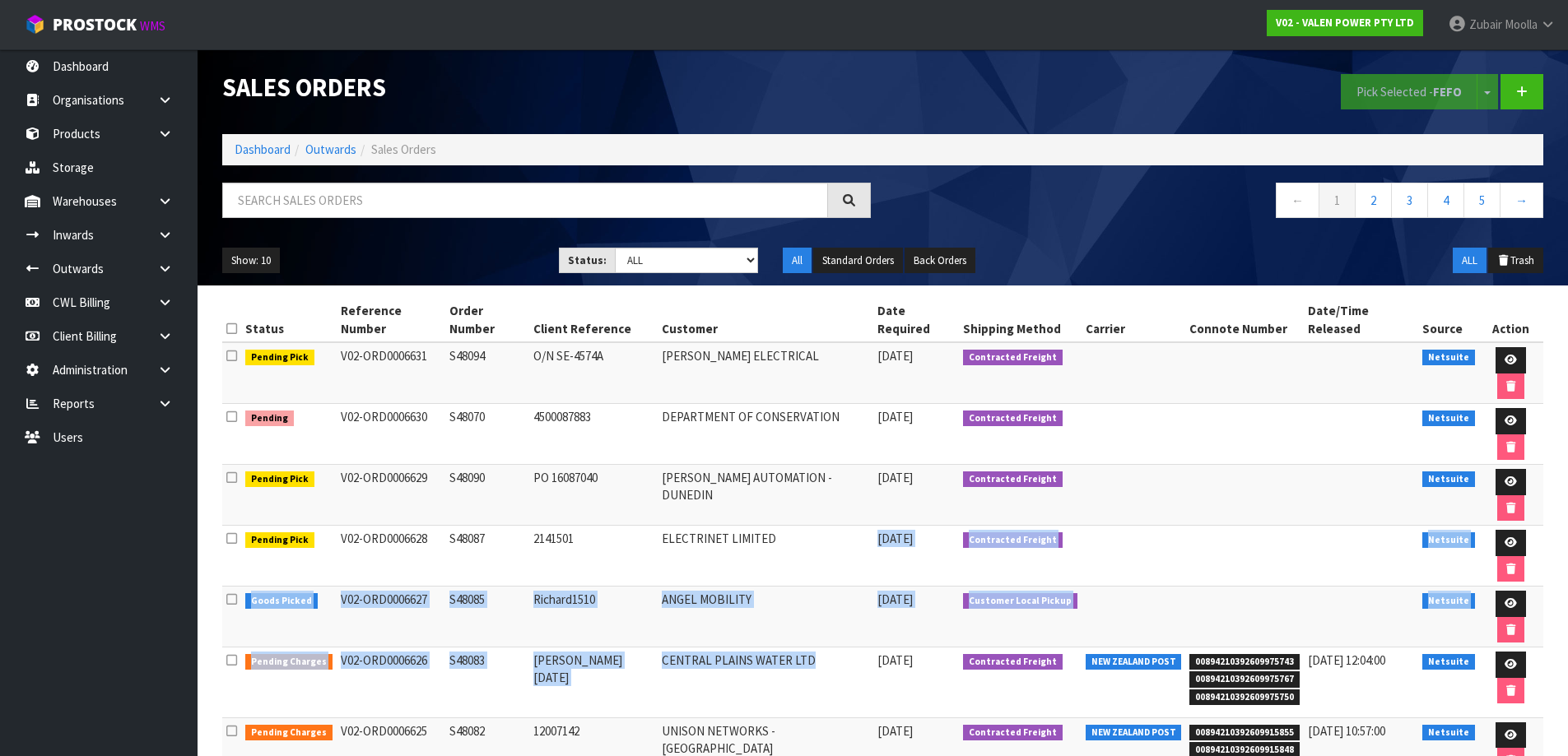
drag, startPoint x: 773, startPoint y: 433, endPoint x: 807, endPoint y: 534, distance: 106.6
click at [807, 534] on tbody "Pending Pick V02-ORD0006631 S48094 O/N SE-4574A STEWART ELECTRICAL 15/10/2025 C…" at bounding box center [883, 657] width 1321 height 629
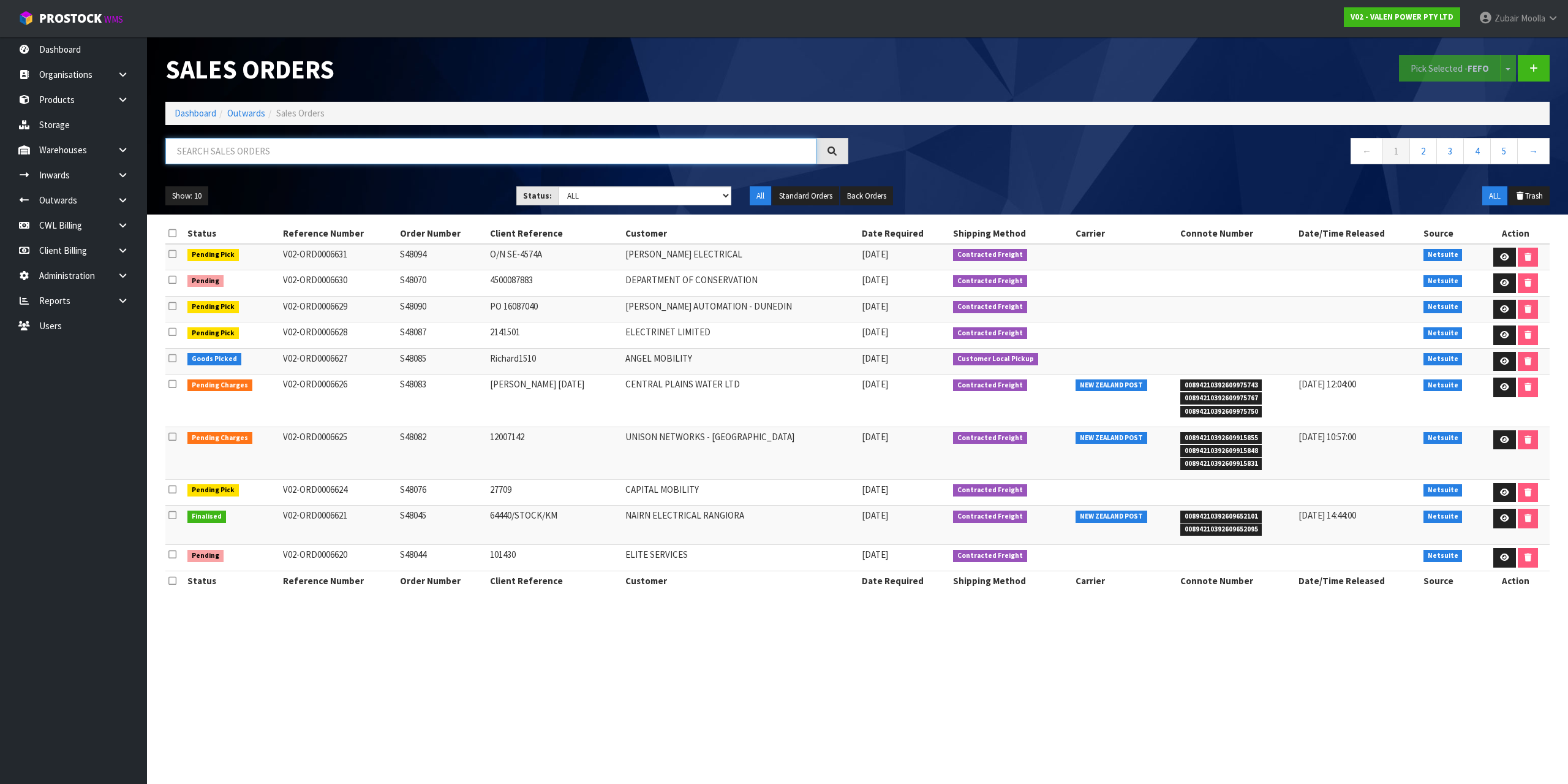
drag, startPoint x: 521, startPoint y: 138, endPoint x: 676, endPoint y: 45, distance: 180.8
click at [532, 124] on div "Sales Orders Pick Selected - FEFO Split button! FIFO - First In First Out FEFO …" at bounding box center [858, 126] width 1403 height 178
click at [688, 43] on div "Sales Orders" at bounding box center [507, 69] width 702 height 65
click at [693, 42] on div "Sales Orders" at bounding box center [507, 69] width 702 height 65
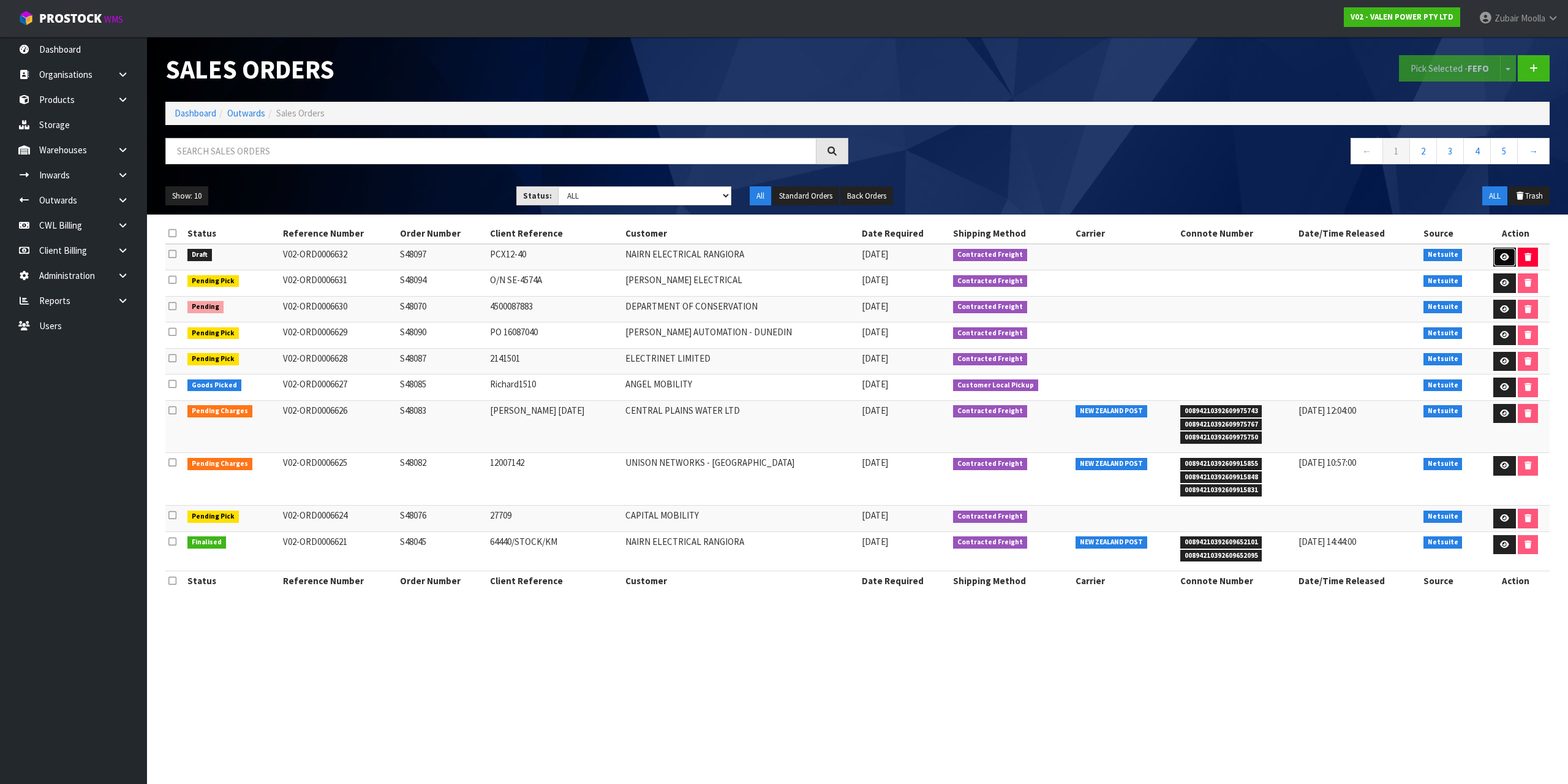
click at [1498, 251] on link at bounding box center [1505, 257] width 23 height 20
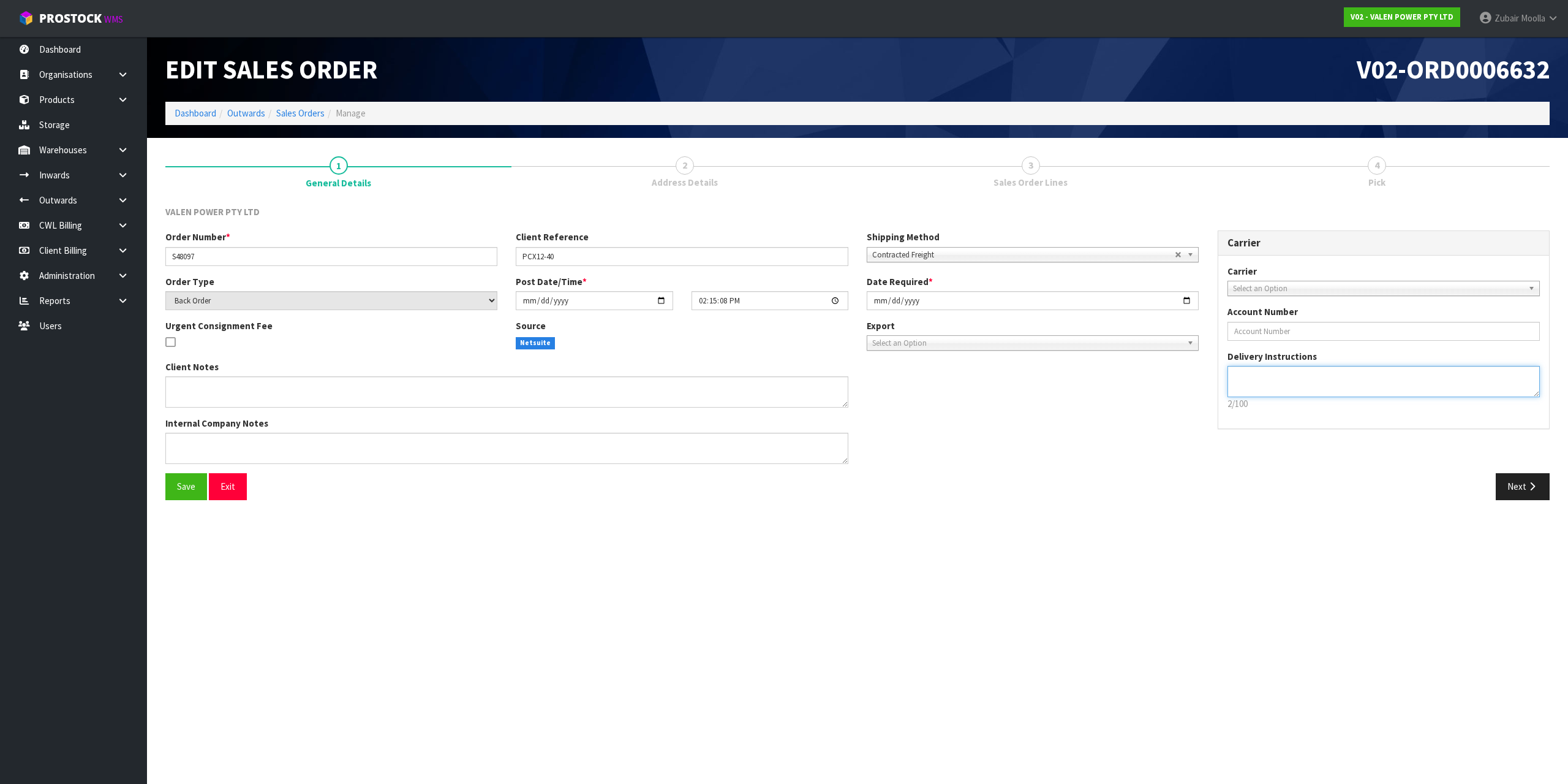
click at [1252, 380] on textarea at bounding box center [1384, 382] width 313 height 32
drag, startPoint x: 1252, startPoint y: 380, endPoint x: 1051, endPoint y: 359, distance: 202.1
click at [1051, 359] on div "Order Number * S48097 Client Reference PCX12-40 Shipping Method Client Local Pi…" at bounding box center [858, 352] width 1403 height 242
click at [1341, 582] on section "Edit Sales Order V02-ORD0006632 Dashboard Outwards Sales Orders Manage 1 Genera…" at bounding box center [784, 392] width 1568 height 784
click at [1292, 407] on p "2/100" at bounding box center [1384, 403] width 313 height 13
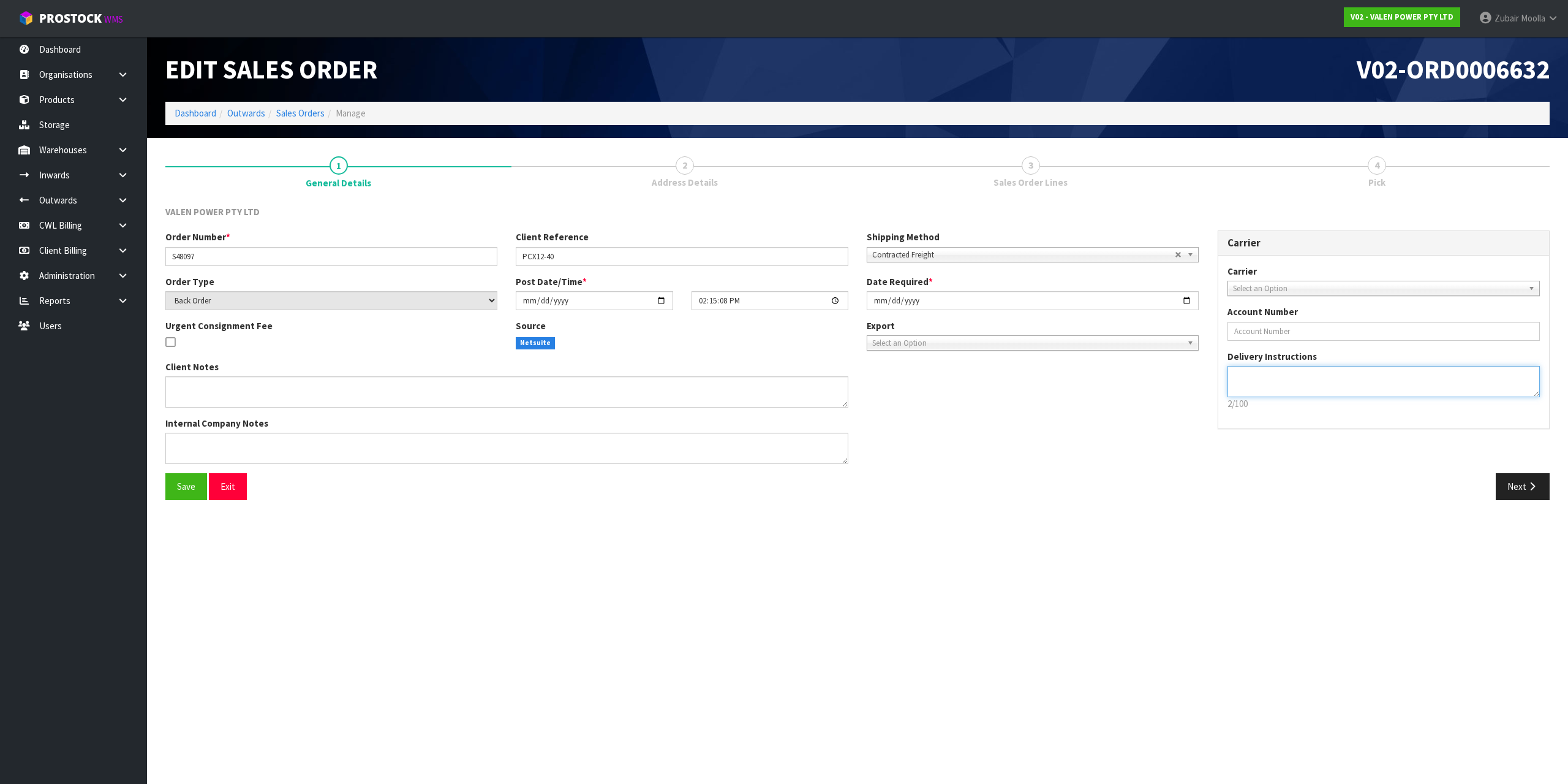
click at [1300, 389] on textarea at bounding box center [1384, 382] width 313 height 32
click at [1273, 482] on div "Next" at bounding box center [1208, 486] width 702 height 27
click at [281, 105] on ol "Dashboard Outwards Sales Orders Manage" at bounding box center [858, 113] width 1384 height 23
click at [287, 122] on ol "Dashboard Outwards Sales Orders Manage" at bounding box center [858, 113] width 1384 height 23
drag, startPoint x: 292, startPoint y: 124, endPoint x: 303, endPoint y: 120, distance: 11.7
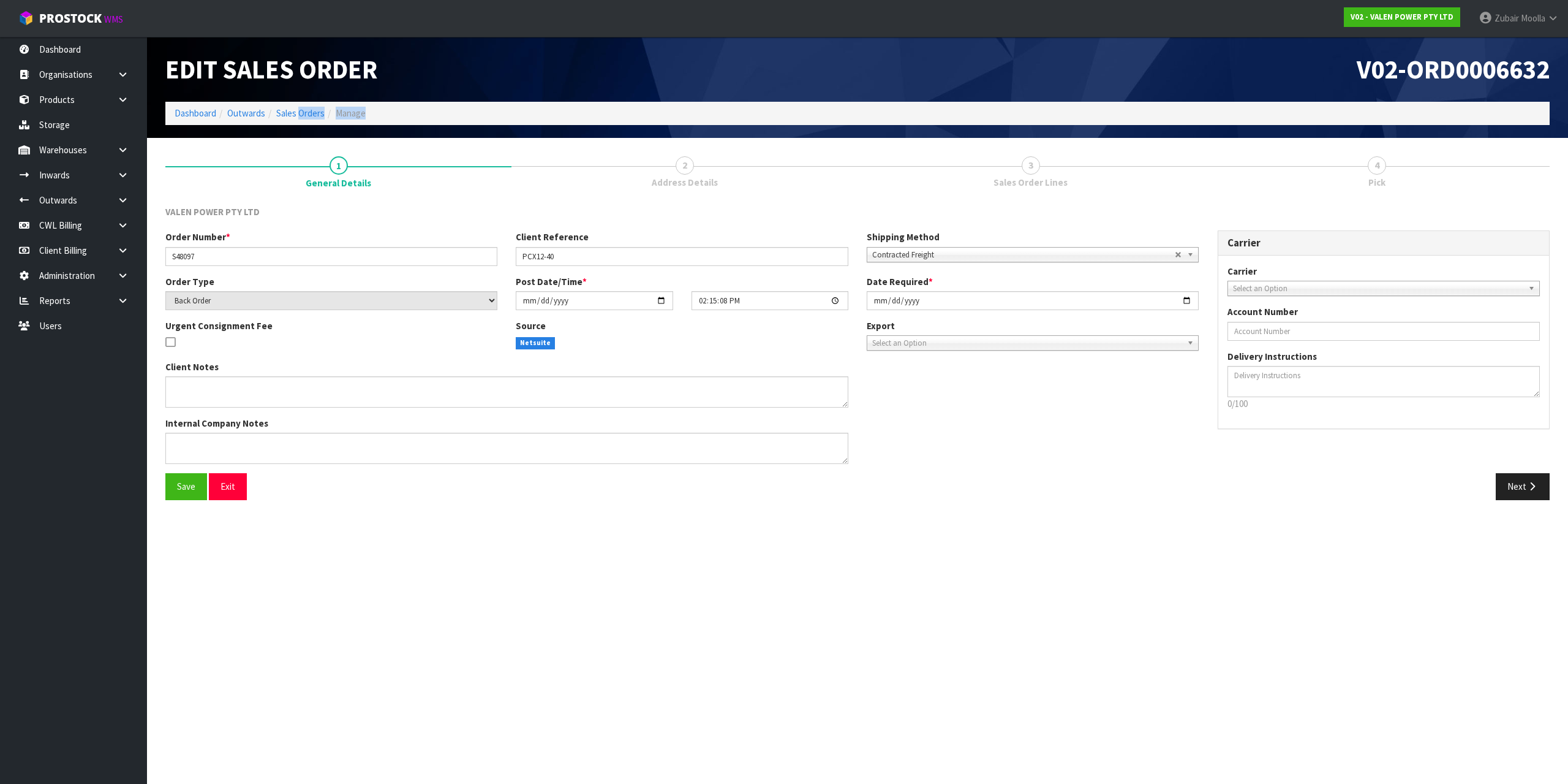
click at [296, 123] on ol "Dashboard Outwards Sales Orders Manage" at bounding box center [858, 113] width 1384 height 23
click at [367, 107] on ol "Dashboard Outwards Sales Orders Manage" at bounding box center [858, 113] width 1384 height 23
click at [264, 126] on div "Edit Sales Order V02-ORD0006632 Dashboard Outwards Sales Orders Manage" at bounding box center [858, 87] width 1403 height 101
drag, startPoint x: 303, startPoint y: 120, endPoint x: 306, endPoint y: 111, distance: 9.5
click at [304, 118] on ol "Dashboard Outwards Sales Orders Manage" at bounding box center [858, 113] width 1384 height 23
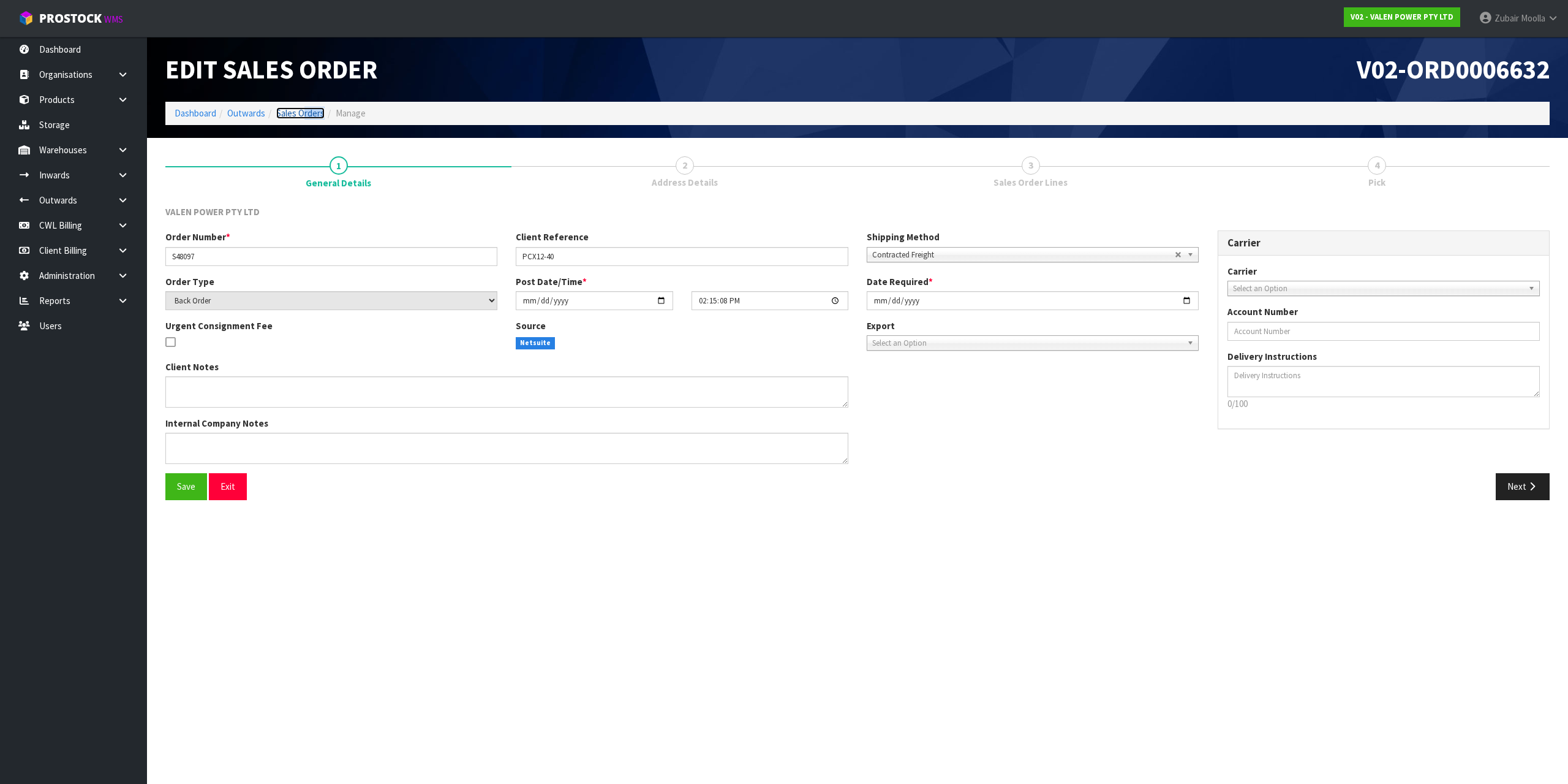
click at [306, 110] on link "Sales Orders" at bounding box center [300, 113] width 49 height 11
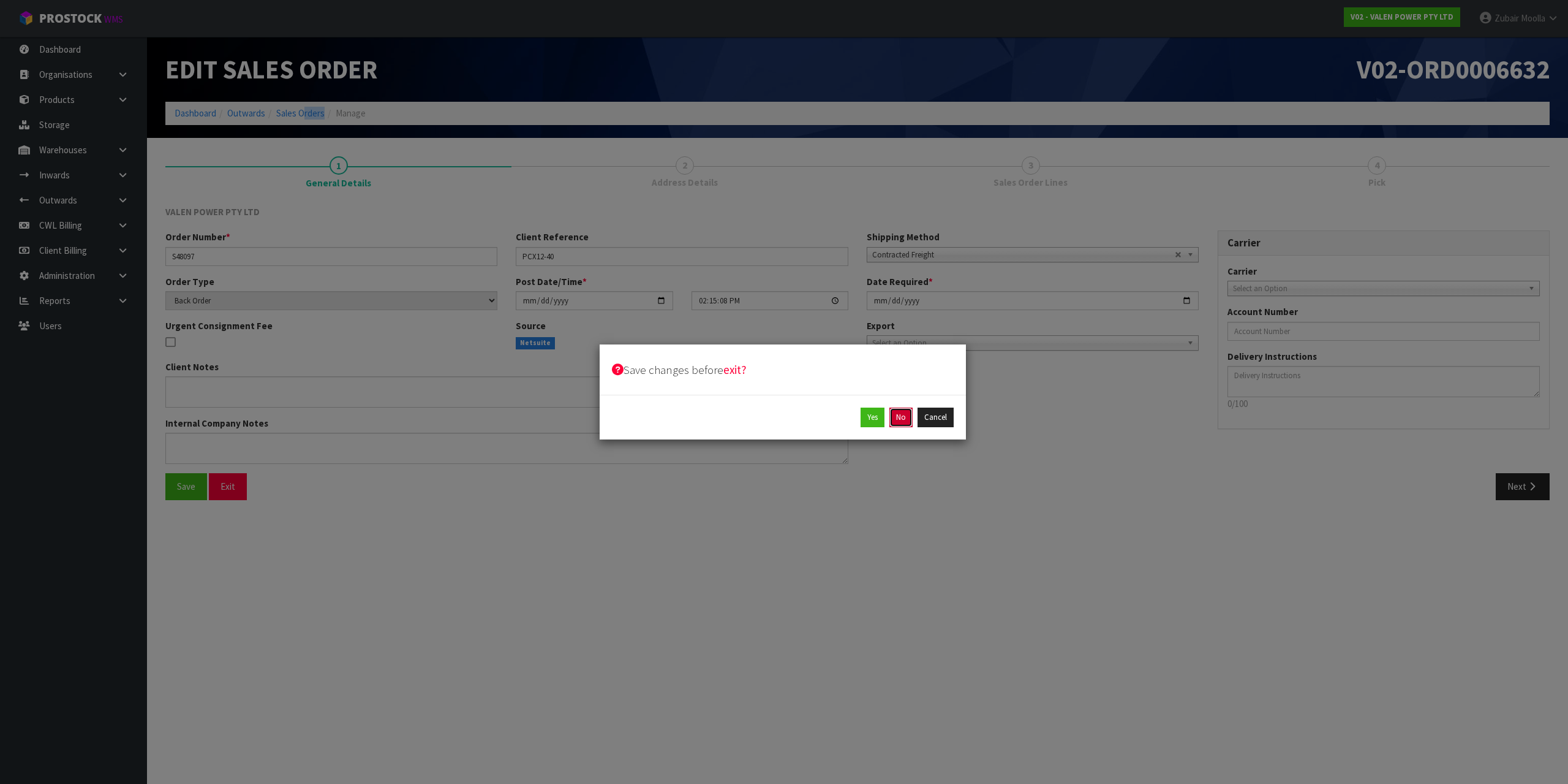
click at [912, 423] on button "No" at bounding box center [901, 417] width 23 height 20
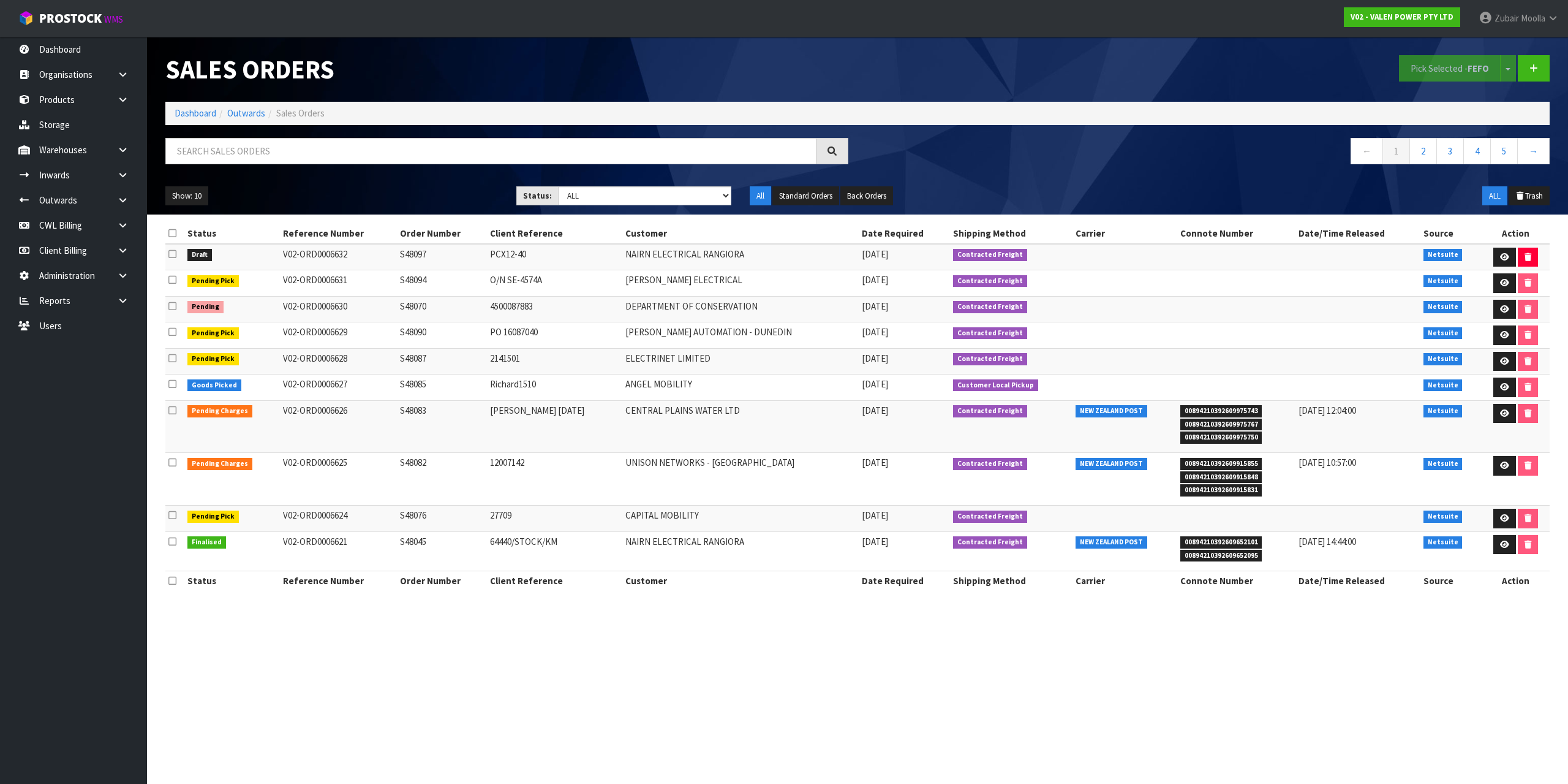
click at [506, 656] on section "Sales Orders Pick Selected - FEFO Split button! FIFO - First In First Out FEFO …" at bounding box center [784, 392] width 1568 height 784
click at [1503, 288] on link at bounding box center [1505, 283] width 23 height 20
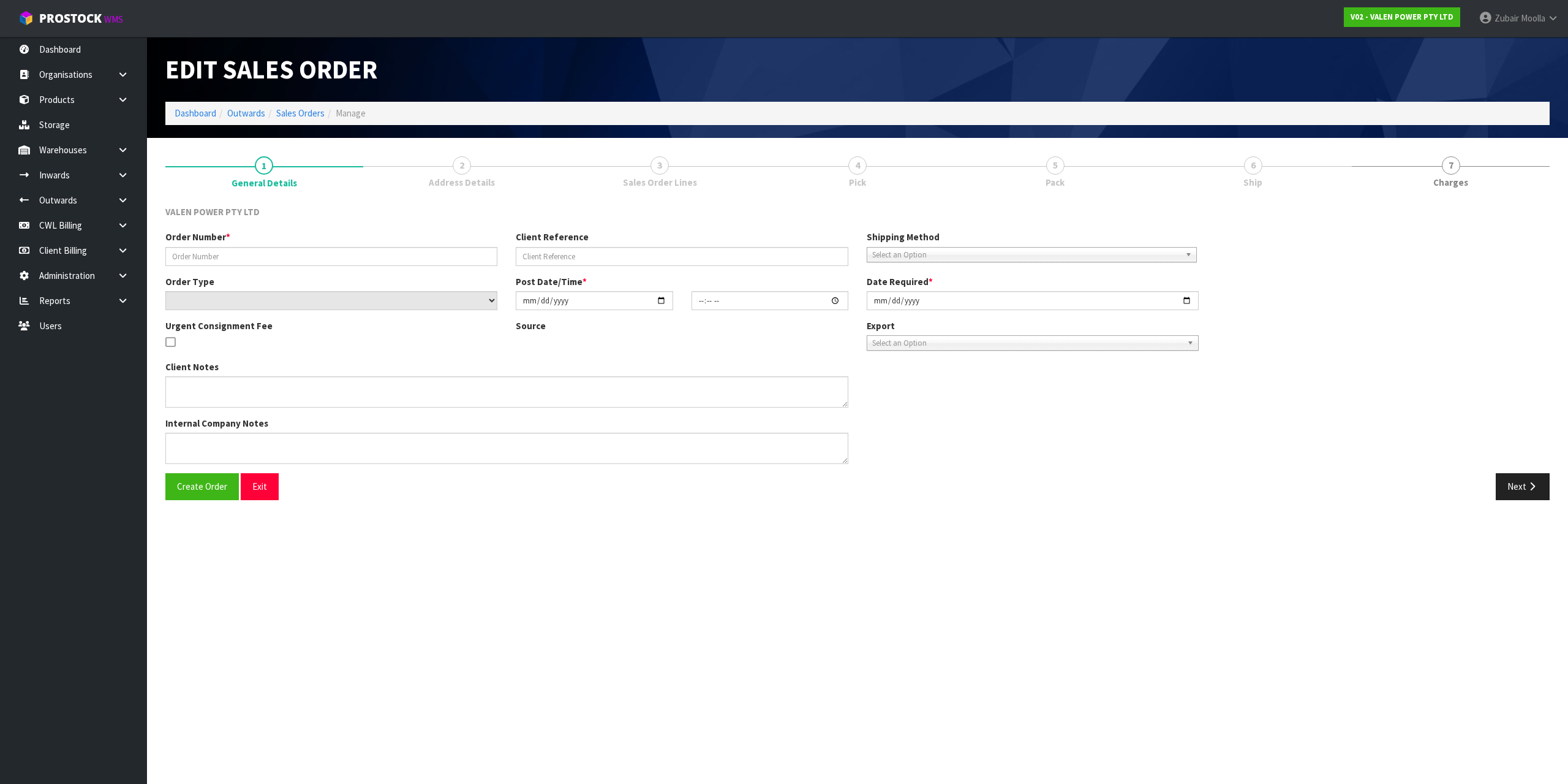
type input "S48094"
type input "O/N SE-4574A"
select select "number:0"
type input "[DATE]"
type input "14:00:13.000"
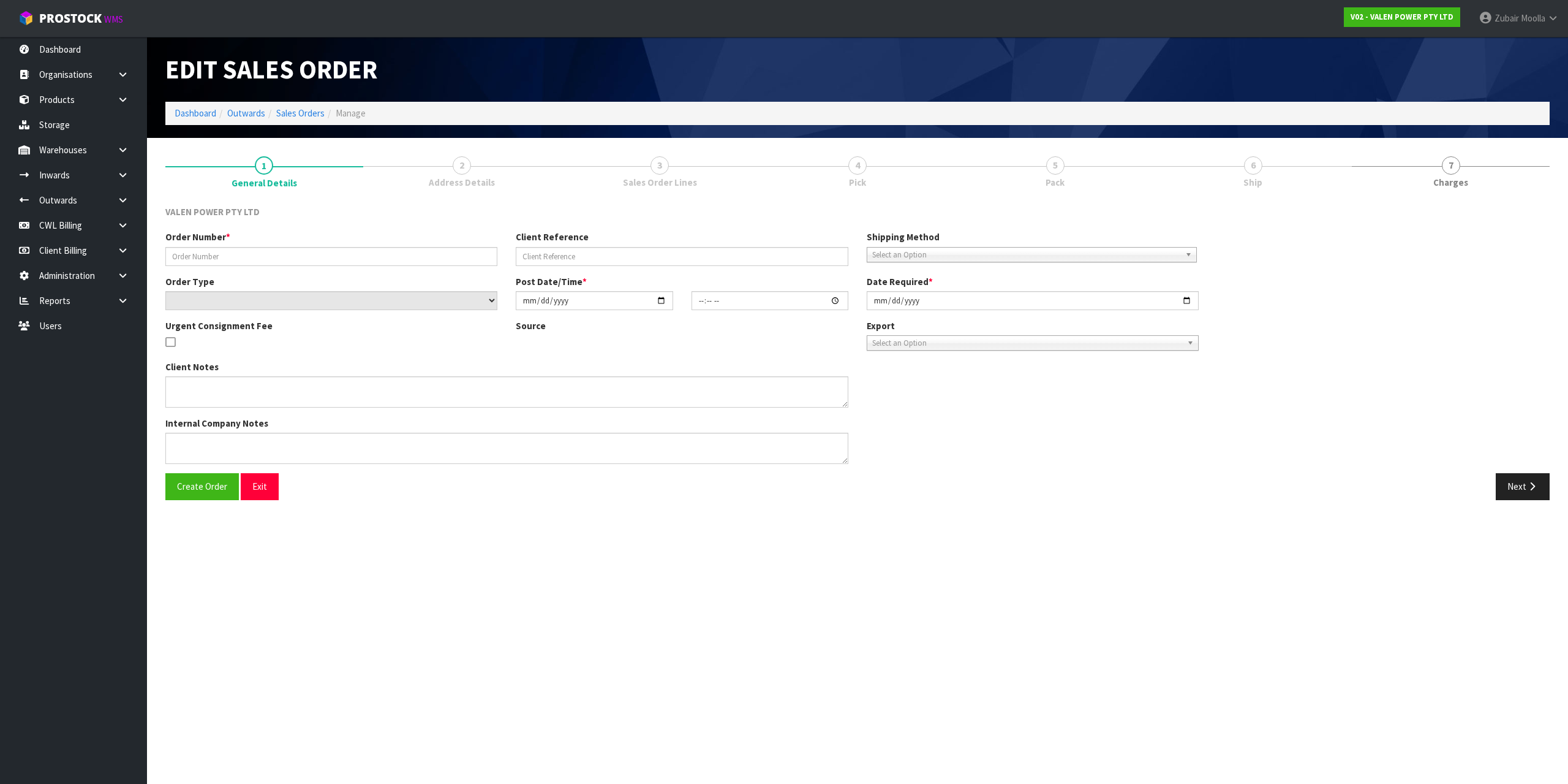
type input "[DATE]"
type textarea "AVOID USING PBT SHIPPING IF POSSIBLE"
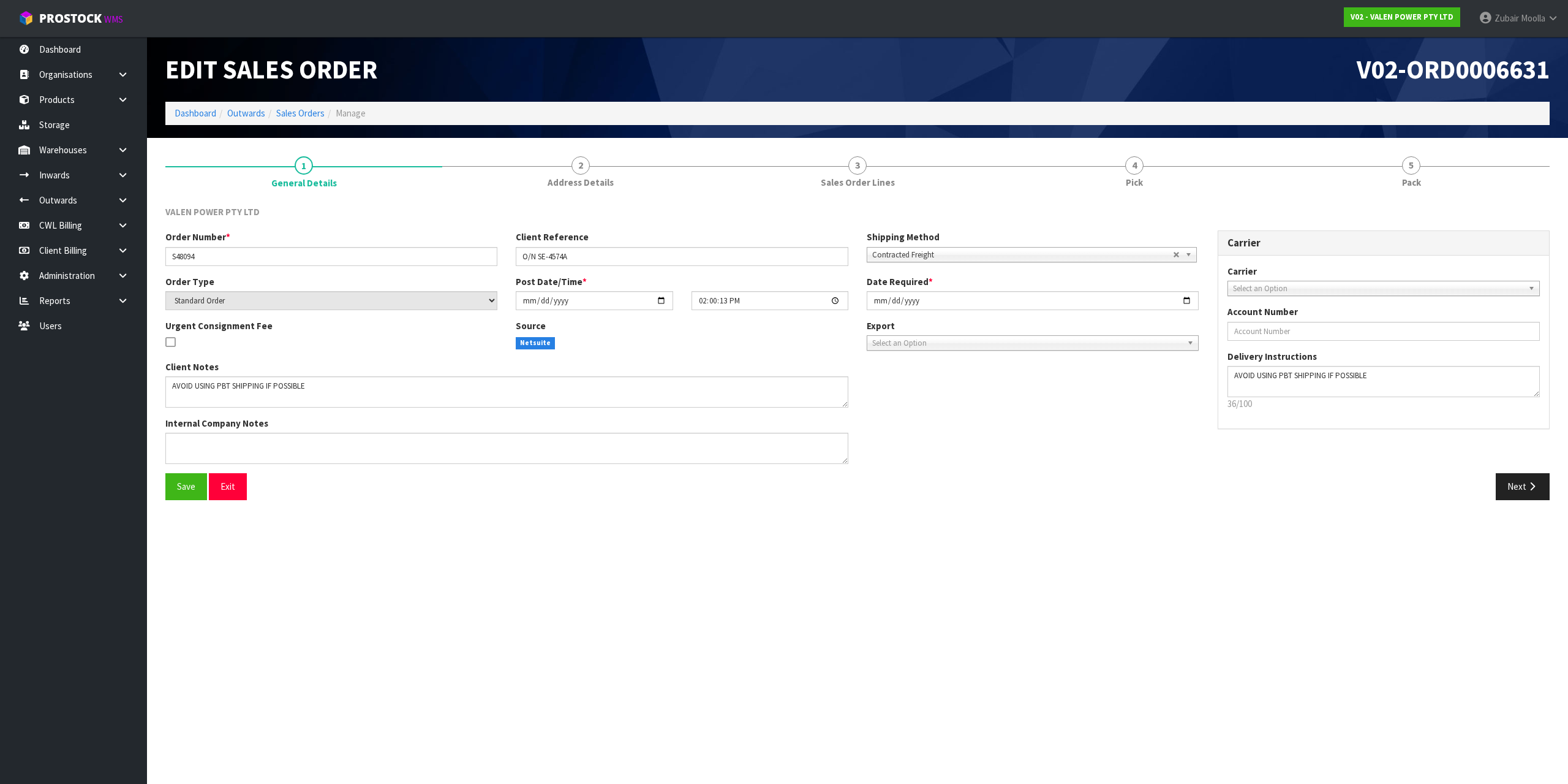
click at [1465, 578] on section "Edit Sales Order V02-ORD0006631 Dashboard Outwards Sales Orders Manage 1 Genera…" at bounding box center [784, 392] width 1568 height 784
click at [309, 117] on link "Sales Orders" at bounding box center [300, 113] width 49 height 11
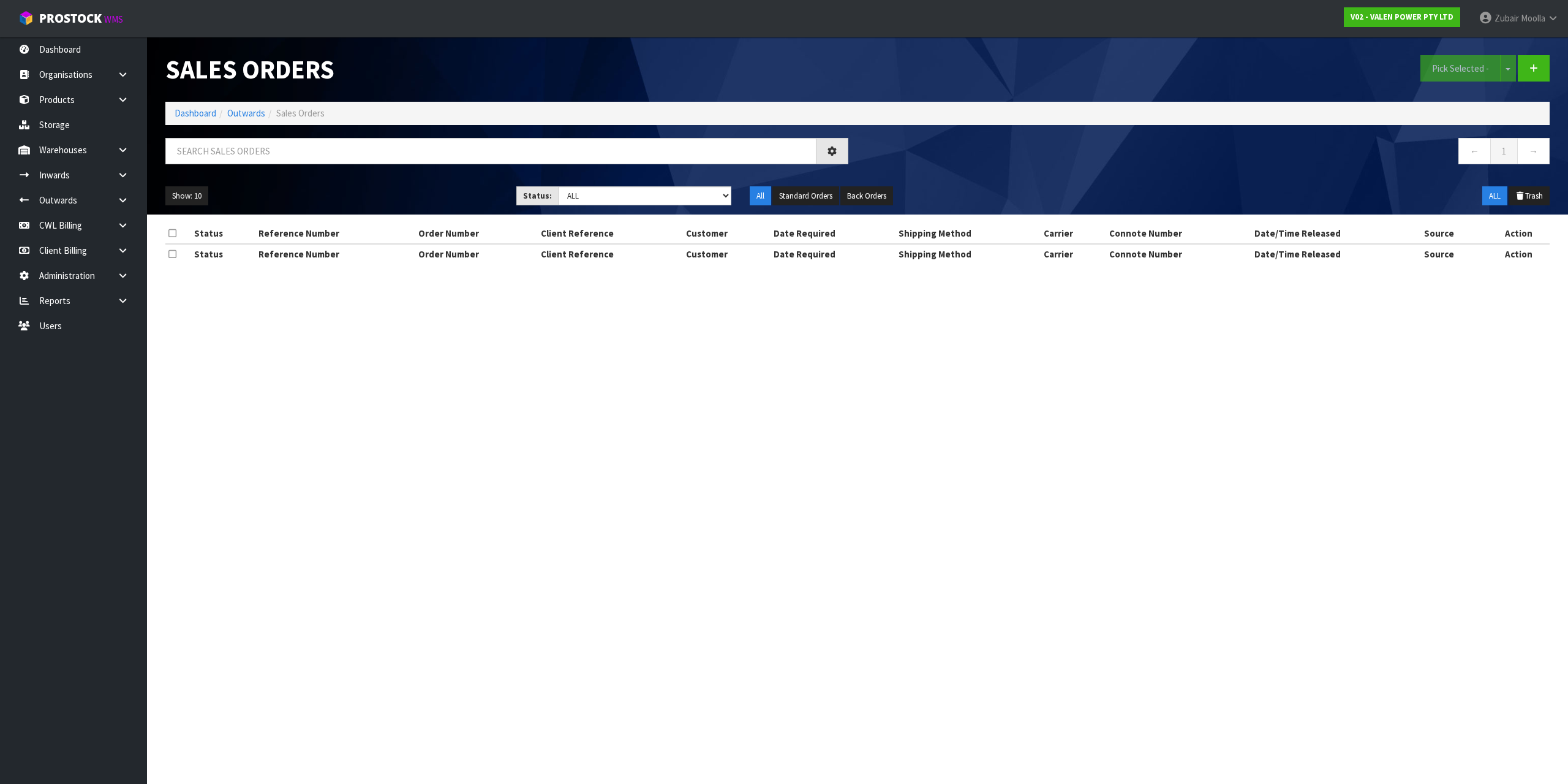
click at [841, 98] on div "Sales Orders" at bounding box center [507, 69] width 702 height 65
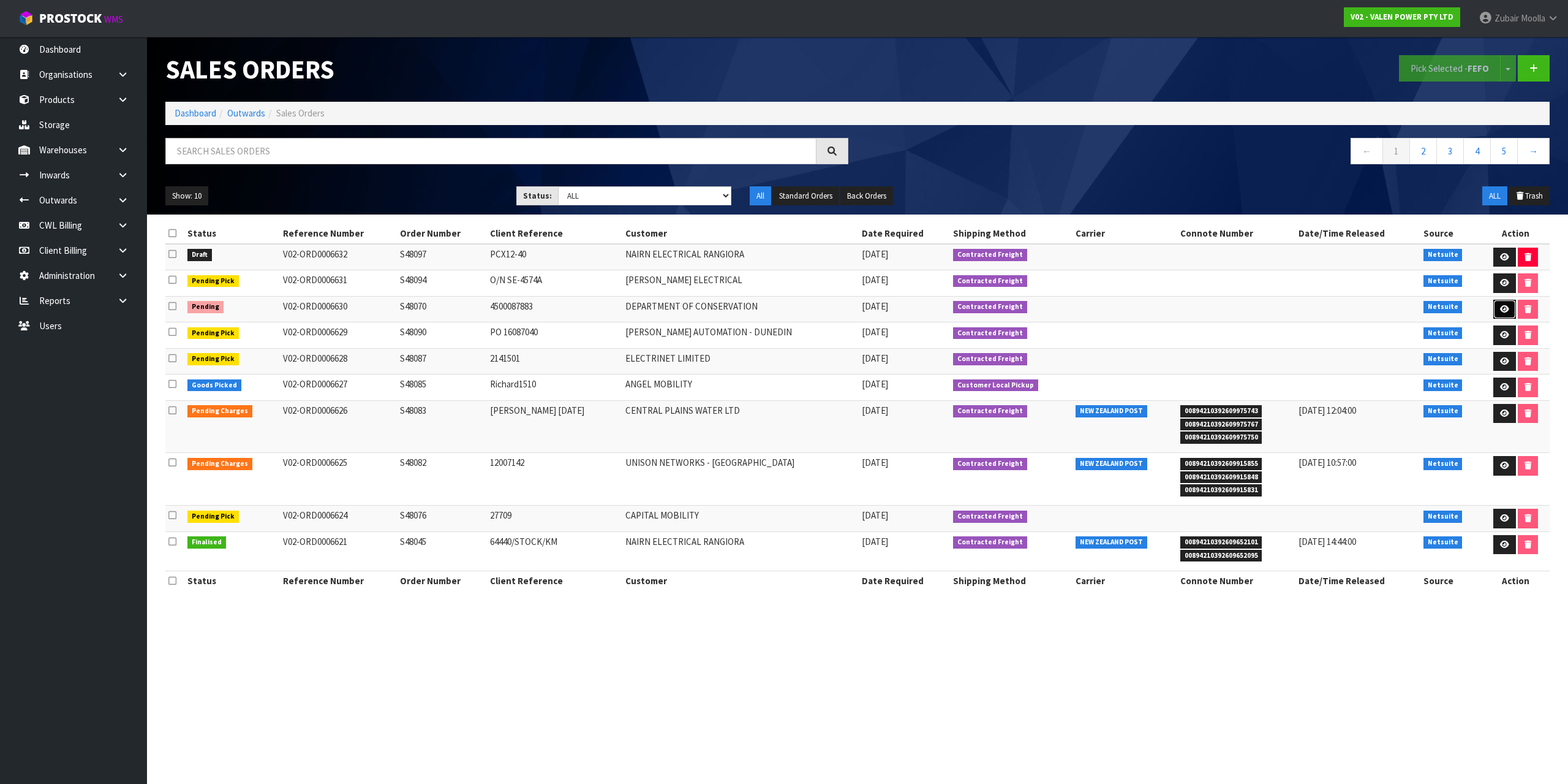
click at [1504, 309] on icon at bounding box center [1505, 309] width 9 height 8
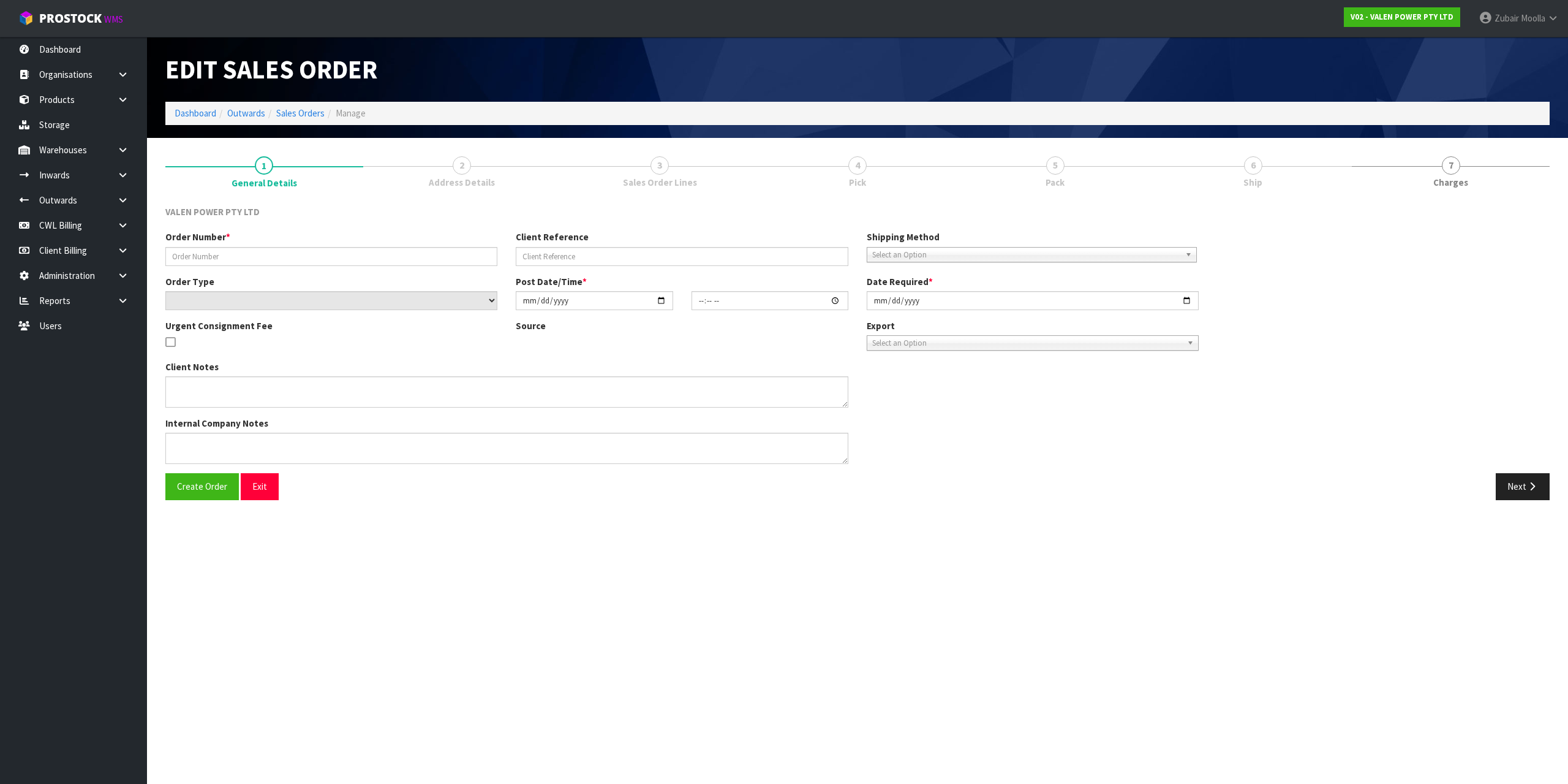
type input "S48070"
type input "4500087883"
select select "number:1"
type input "[DATE]"
type input "14:00:09.000"
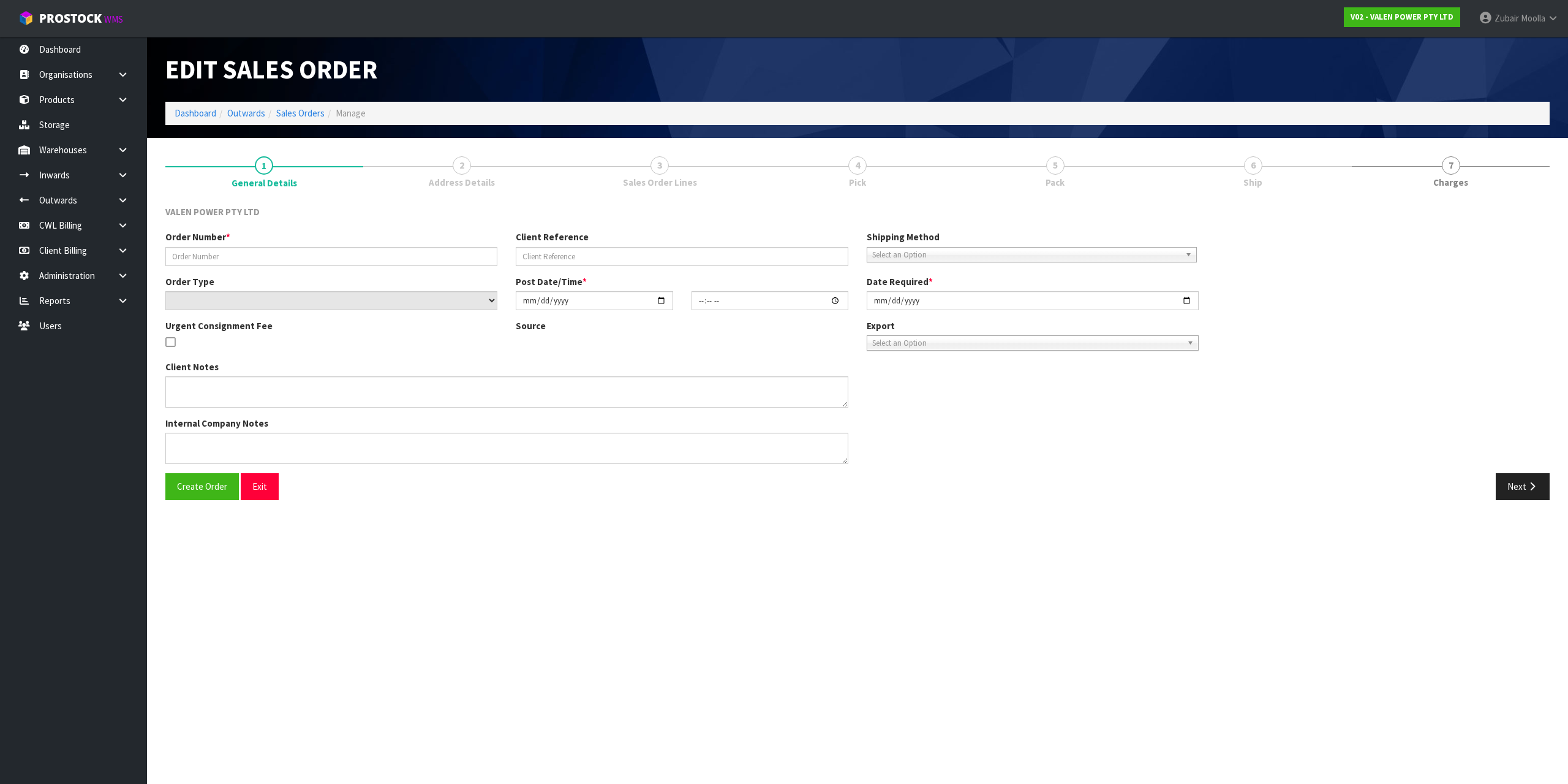
type input "[DATE]"
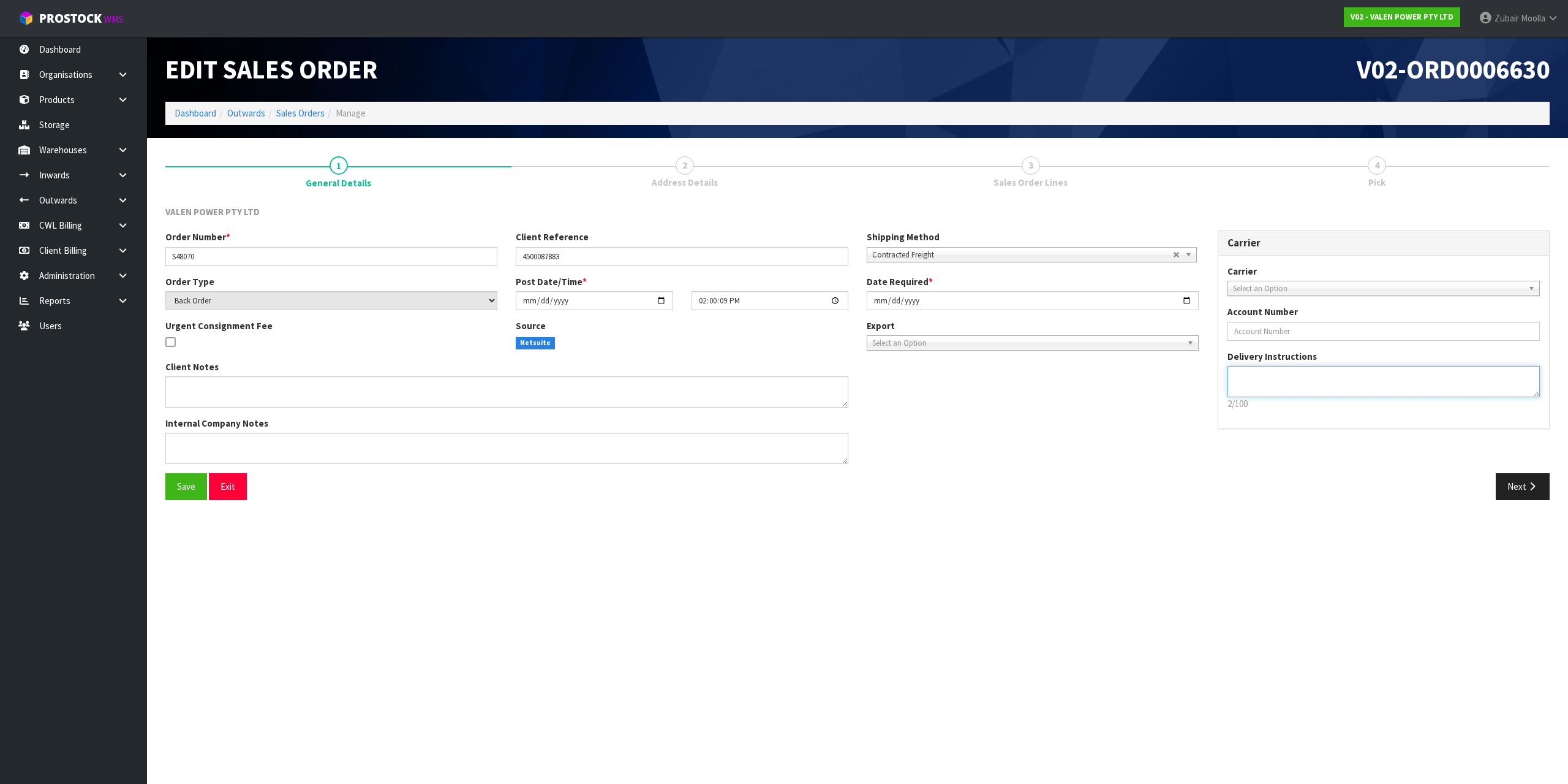
drag, startPoint x: 1307, startPoint y: 389, endPoint x: 1172, endPoint y: 397, distance: 135.2
click at [1172, 397] on div "Order Number * S48070 Client Reference 4500087883 Shipping Method Client Local …" at bounding box center [858, 352] width 1403 height 242
click at [1136, 556] on section "Edit Sales Order V02-ORD0006630 Dashboard Outwards Sales Orders Manage 1 Genera…" at bounding box center [784, 392] width 1568 height 784
click at [1117, 595] on section "Edit Sales Order V02-ORD0006630 Dashboard Outwards Sales Orders Manage 1 Genera…" at bounding box center [784, 392] width 1568 height 784
